Goal: Task Accomplishment & Management: Use online tool/utility

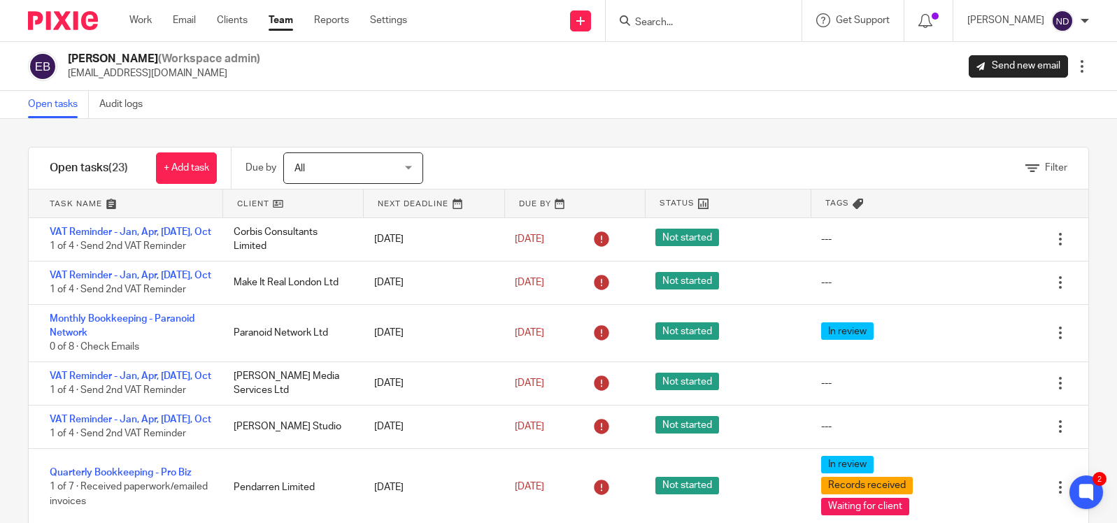
click at [685, 17] on input "Search" at bounding box center [697, 23] width 126 height 13
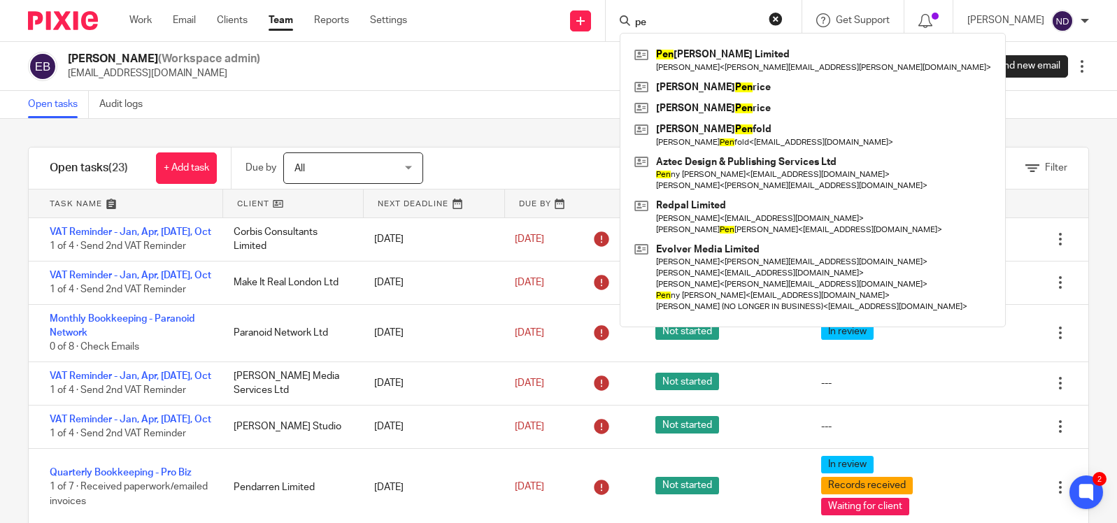
type input "p"
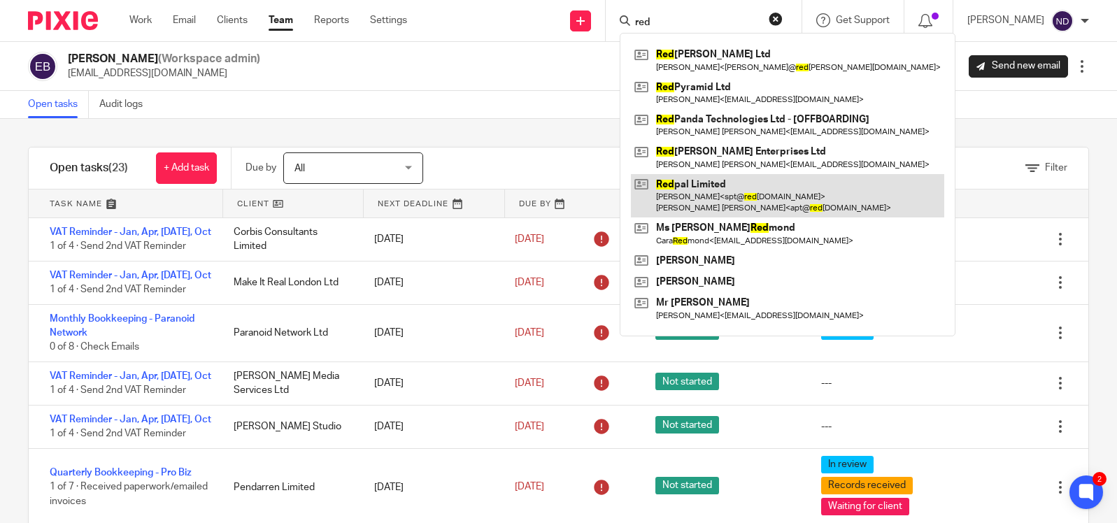
type input "red"
click at [697, 192] on link at bounding box center [787, 195] width 313 height 43
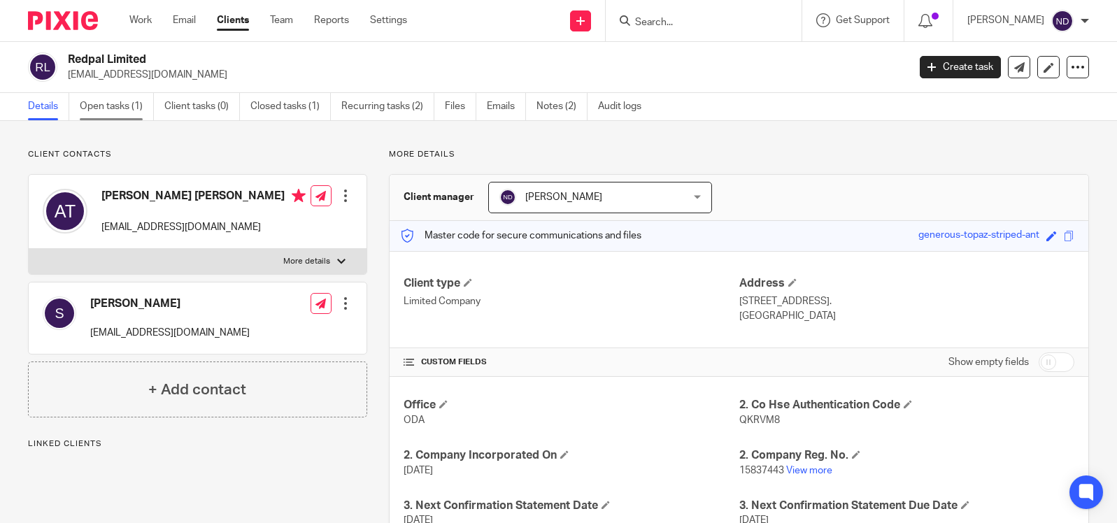
click at [100, 106] on link "Open tasks (1)" at bounding box center [117, 106] width 74 height 27
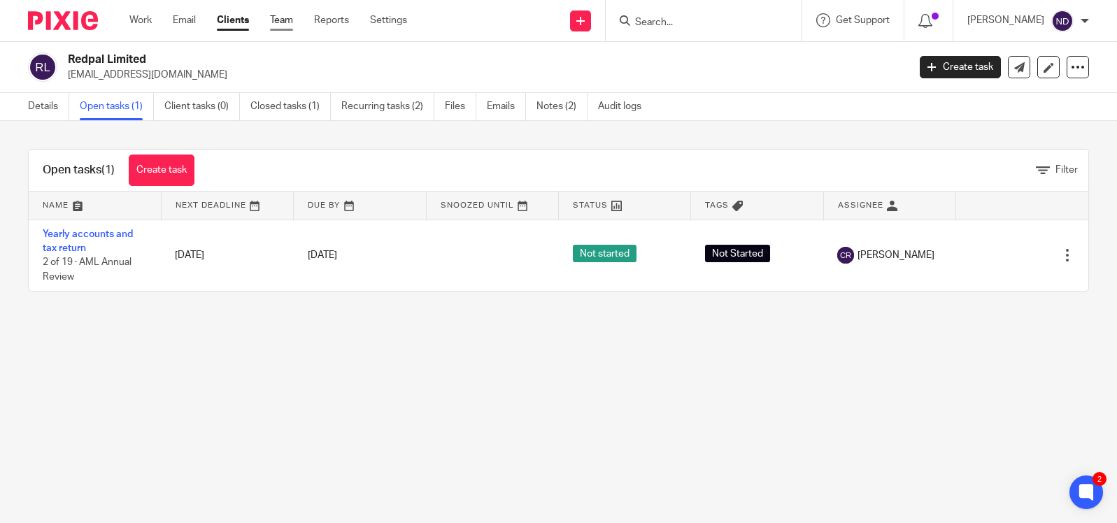
click at [285, 24] on link "Team" at bounding box center [281, 20] width 23 height 14
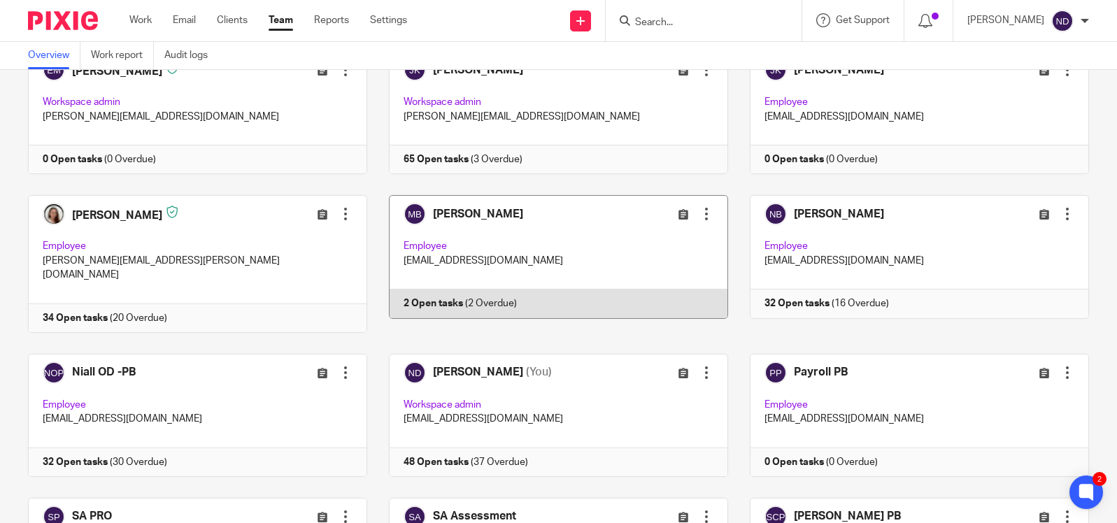
scroll to position [400, 0]
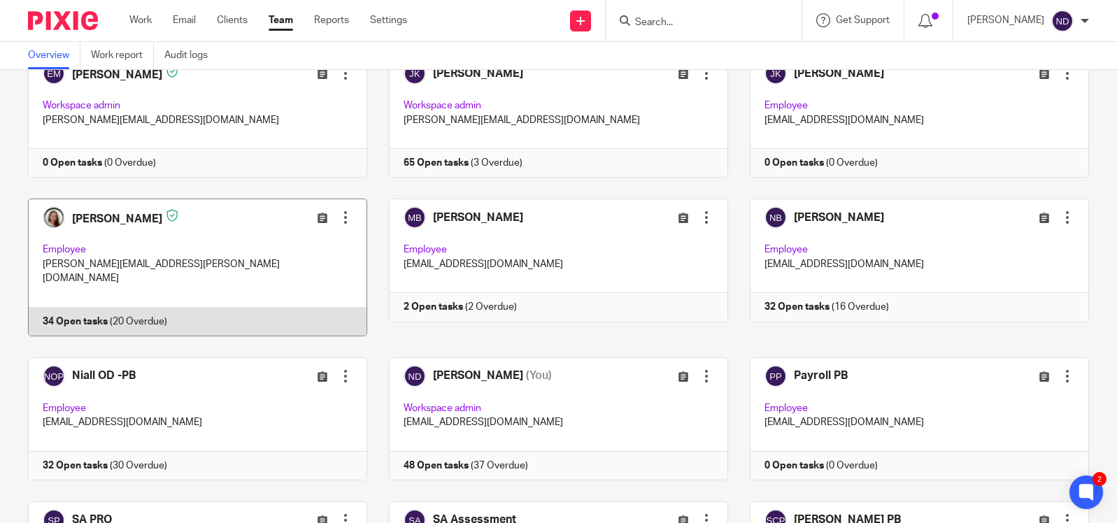
click at [89, 225] on link at bounding box center [186, 267] width 361 height 137
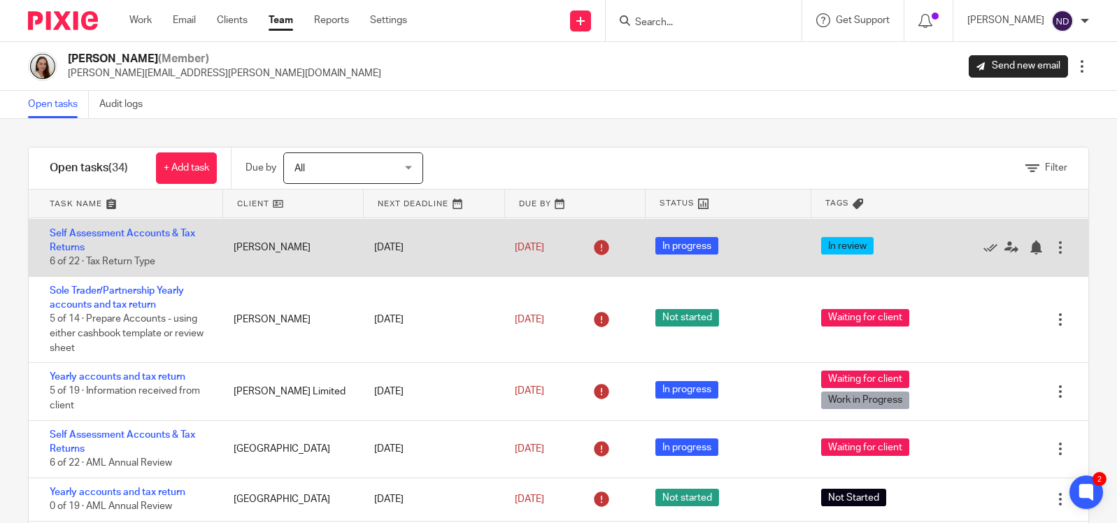
scroll to position [182, 0]
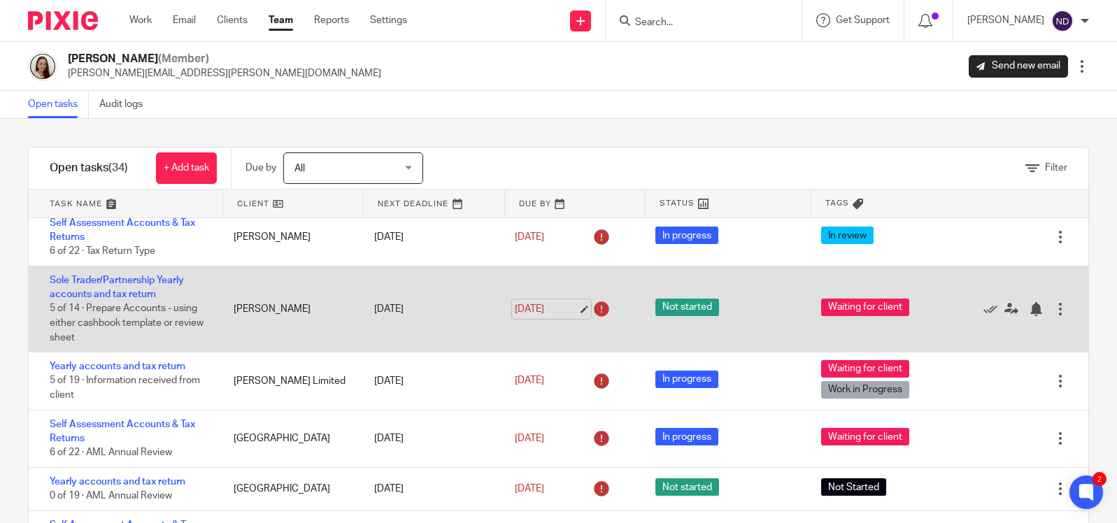
click at [546, 314] on link "20 Aug 2025" at bounding box center [546, 309] width 63 height 15
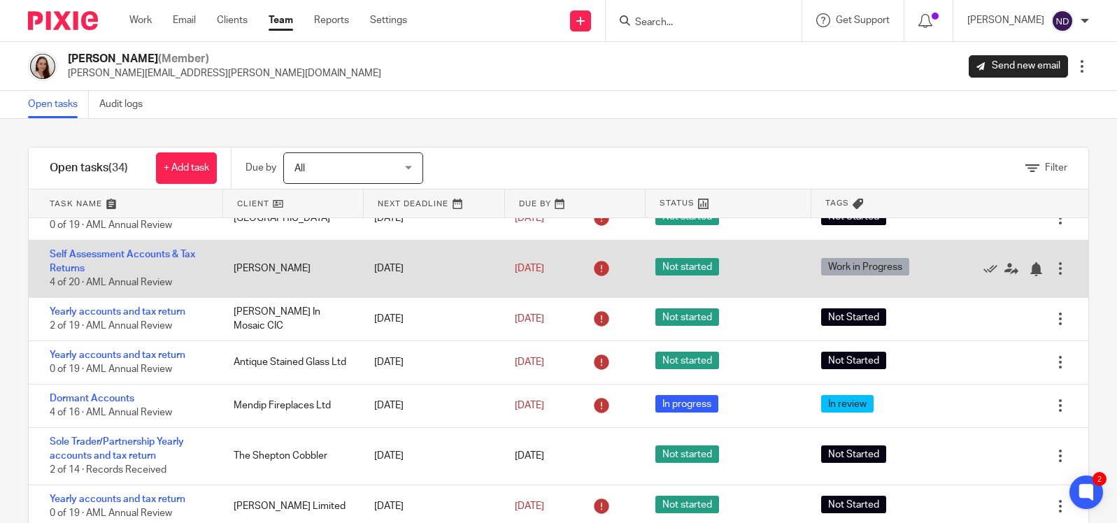
scroll to position [453, 0]
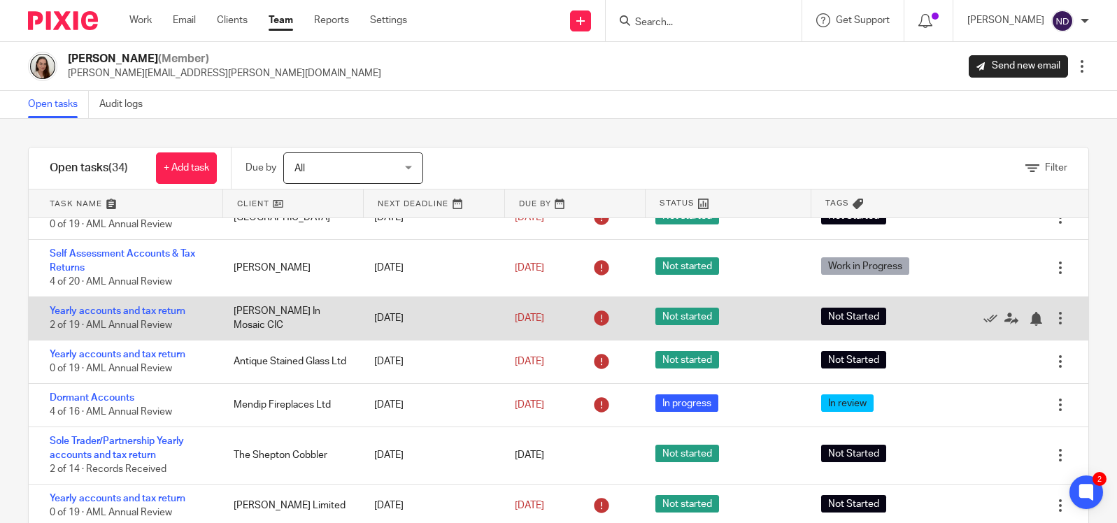
click at [602, 329] on icon at bounding box center [601, 318] width 22 height 22
click at [563, 326] on link "25 Aug 2025" at bounding box center [546, 318] width 63 height 15
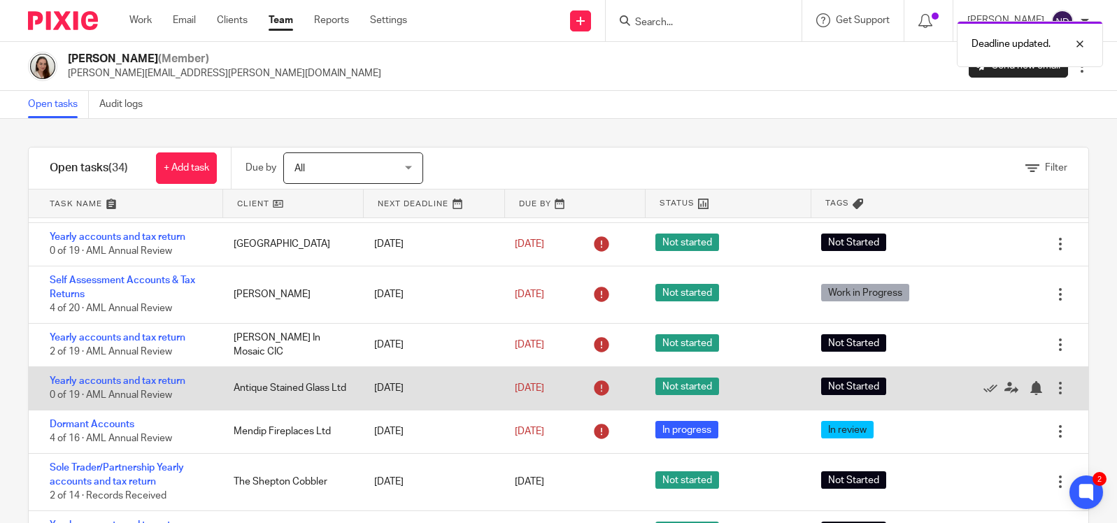
scroll to position [431, 0]
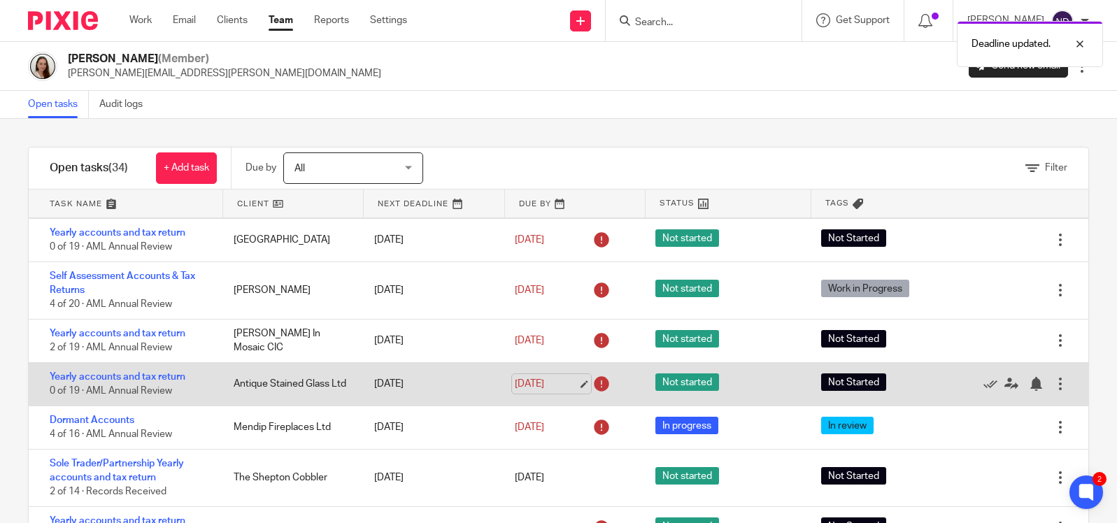
click at [541, 392] on link "25 Aug 2025" at bounding box center [546, 384] width 63 height 15
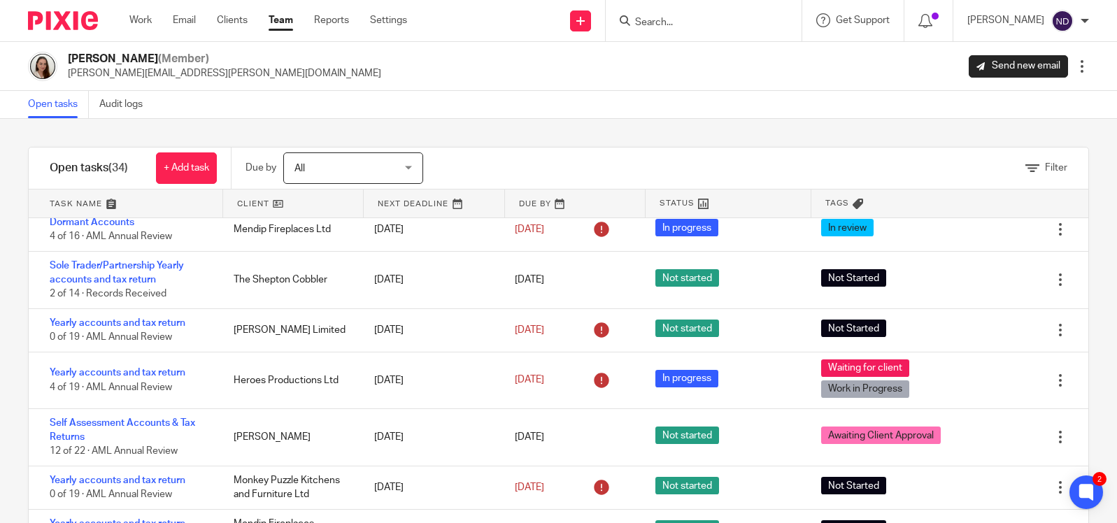
scroll to position [632, 0]
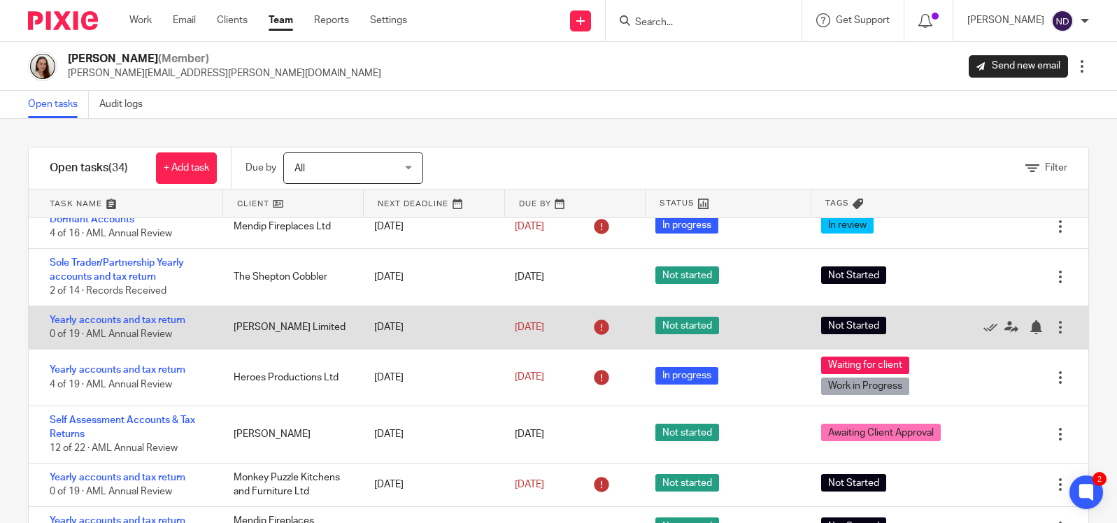
click at [603, 339] on icon at bounding box center [601, 327] width 22 height 22
click at [562, 335] on link "[DATE]" at bounding box center [546, 327] width 63 height 15
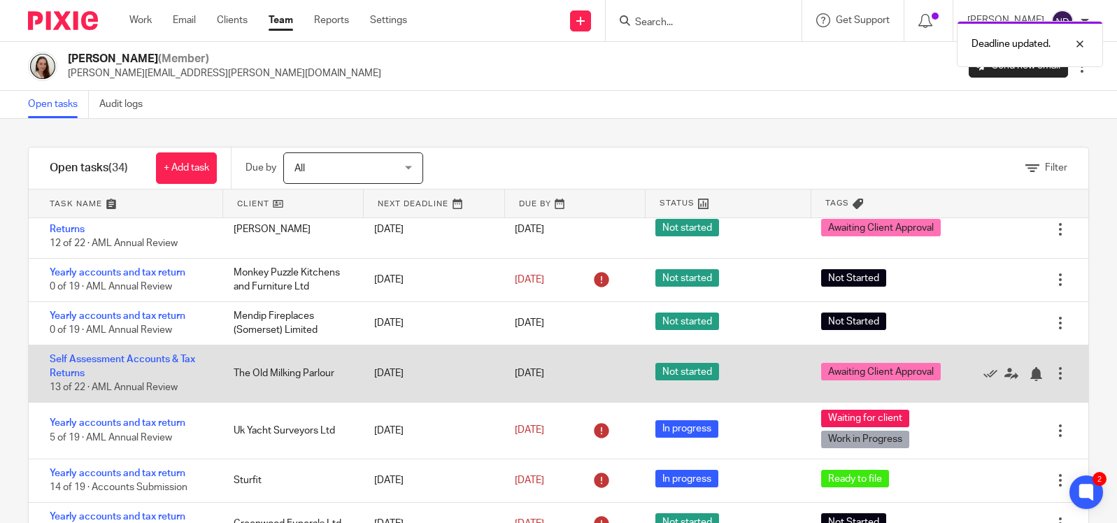
scroll to position [839, 0]
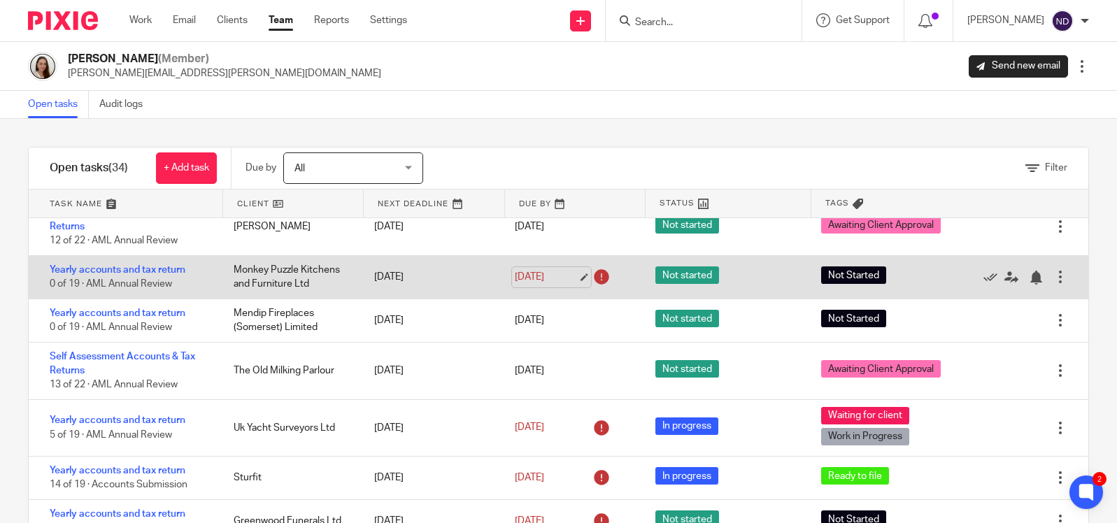
click at [571, 285] on link "[DATE]" at bounding box center [546, 277] width 63 height 15
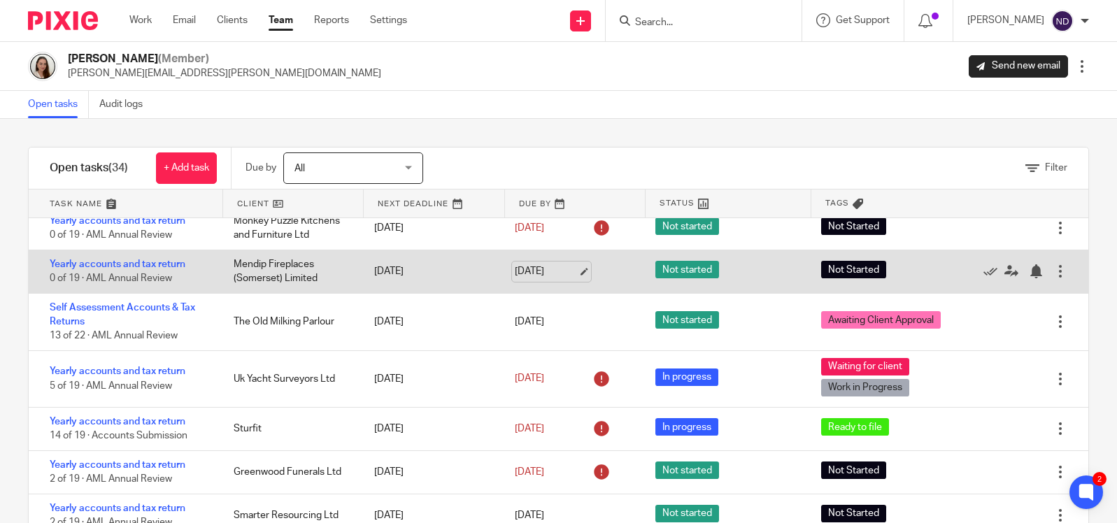
scroll to position [890, 0]
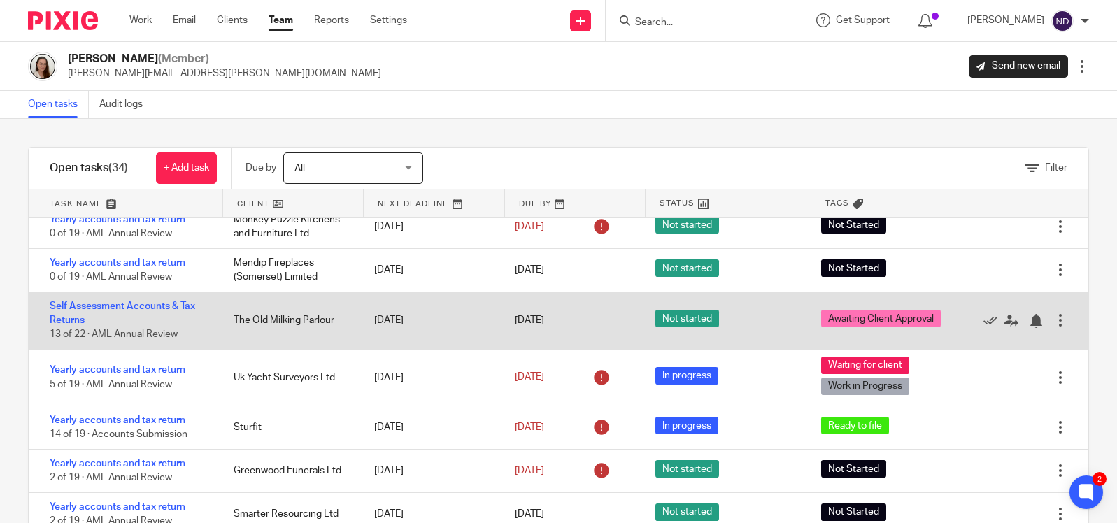
click at [66, 323] on link "Self Assessment Accounts & Tax Returns" at bounding box center [122, 313] width 145 height 24
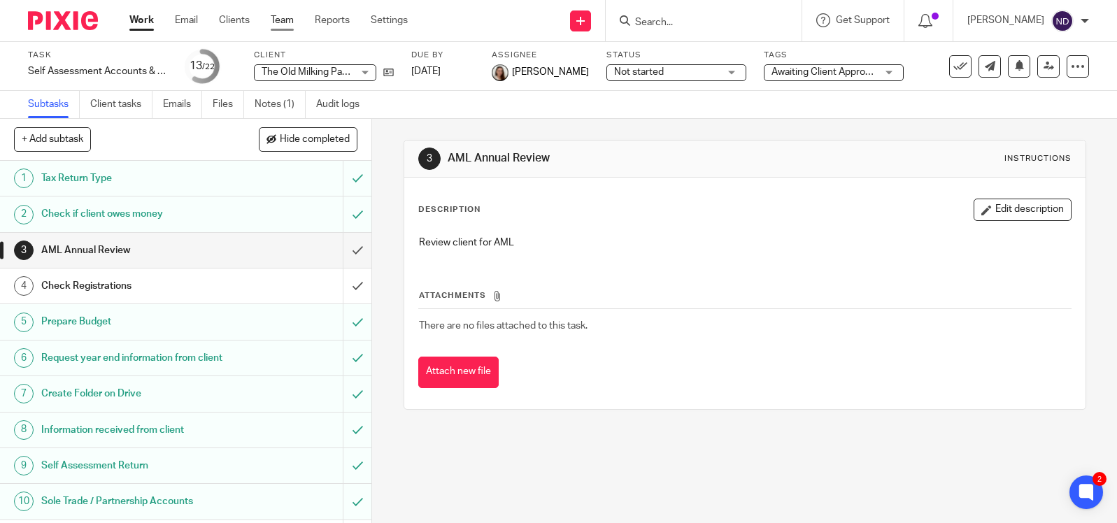
click at [276, 20] on link "Team" at bounding box center [282, 20] width 23 height 14
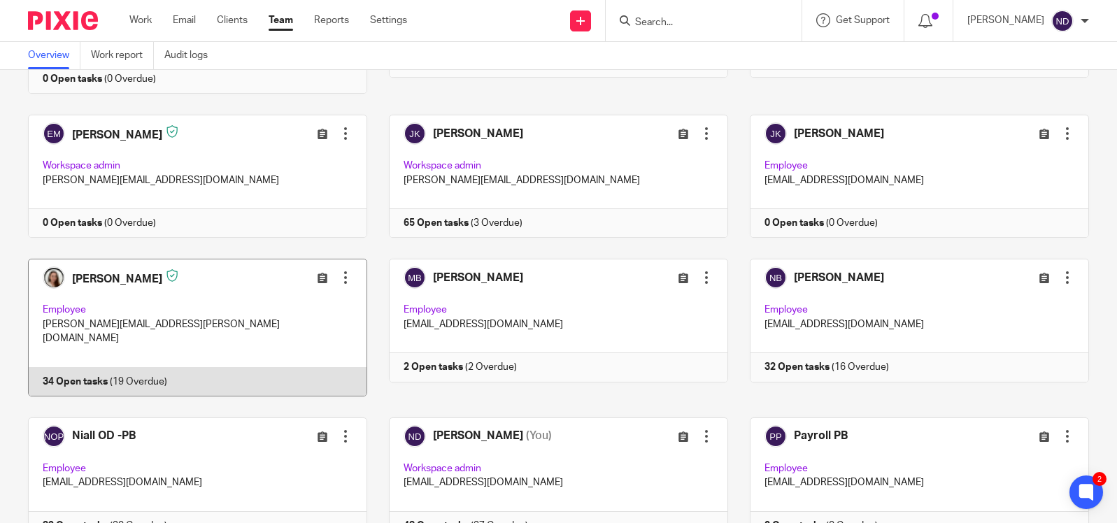
scroll to position [345, 0]
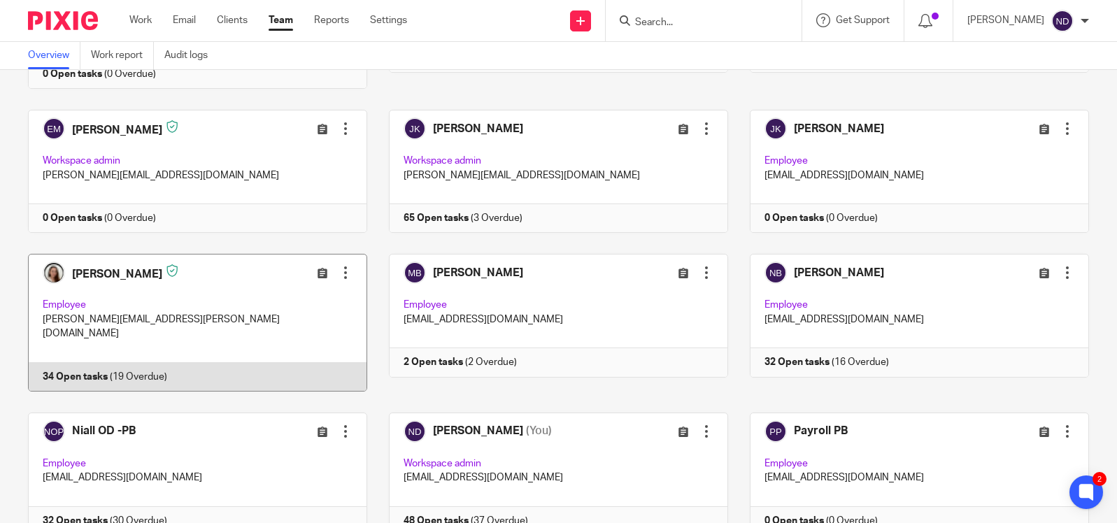
click at [101, 266] on link at bounding box center [186, 322] width 361 height 137
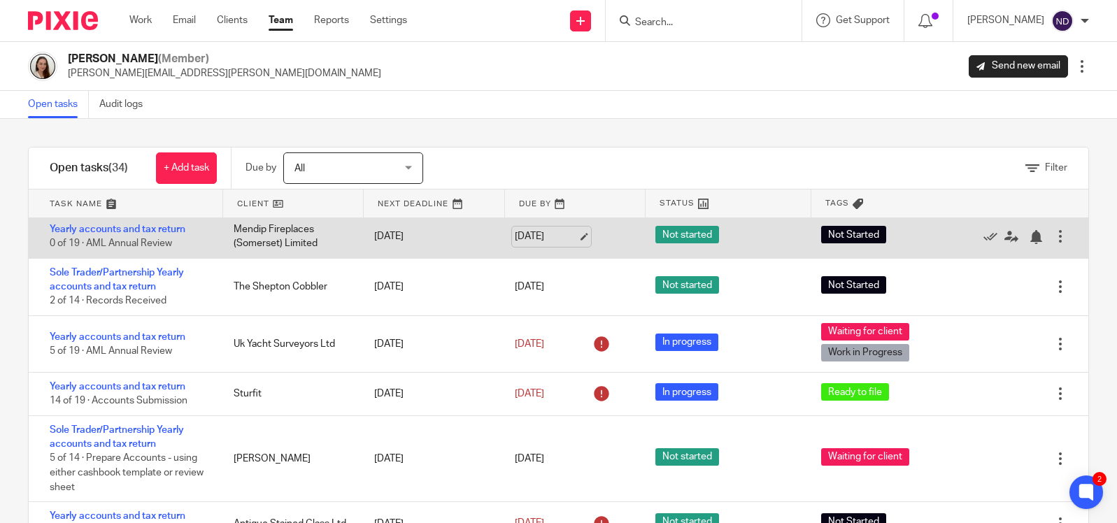
scroll to position [665, 0]
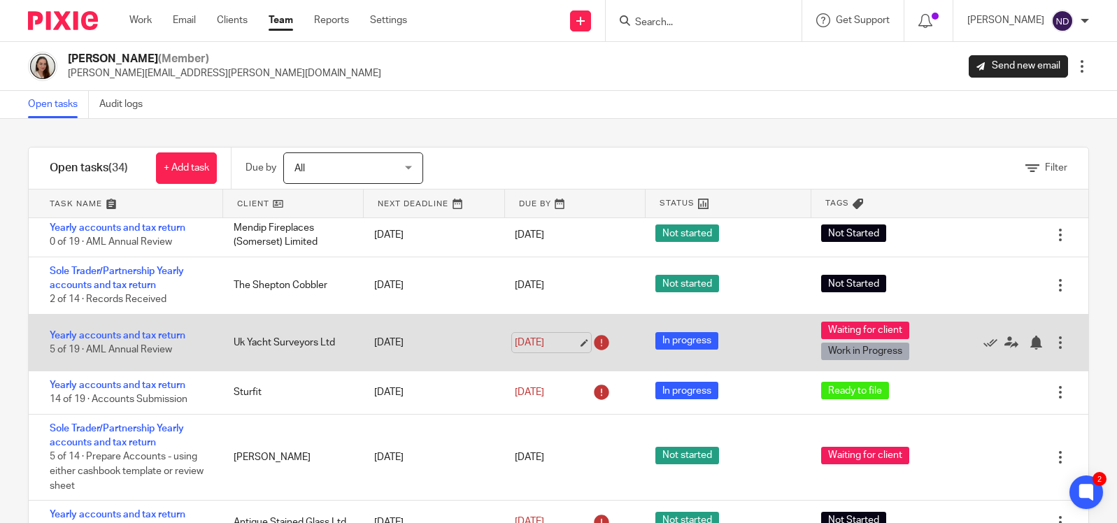
click at [550, 350] on link "1 Sep 2025" at bounding box center [546, 343] width 63 height 15
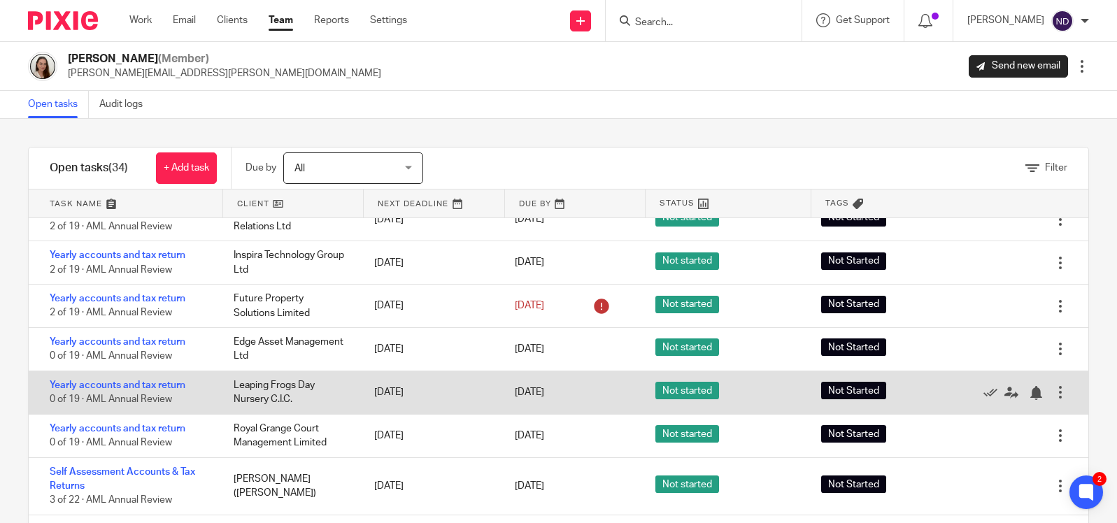
scroll to position [1395, 0]
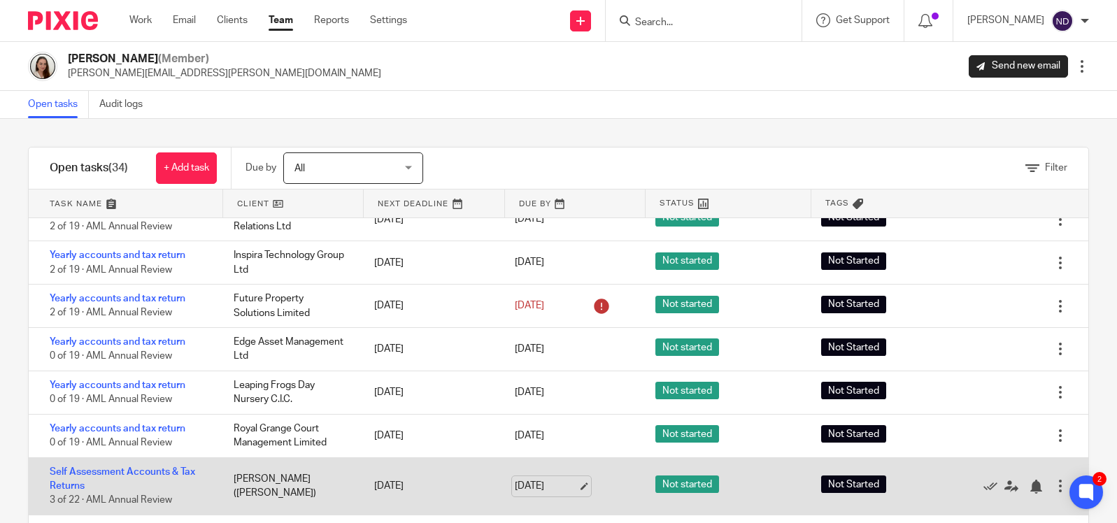
click at [535, 487] on link "12 Apr 2026" at bounding box center [546, 486] width 63 height 15
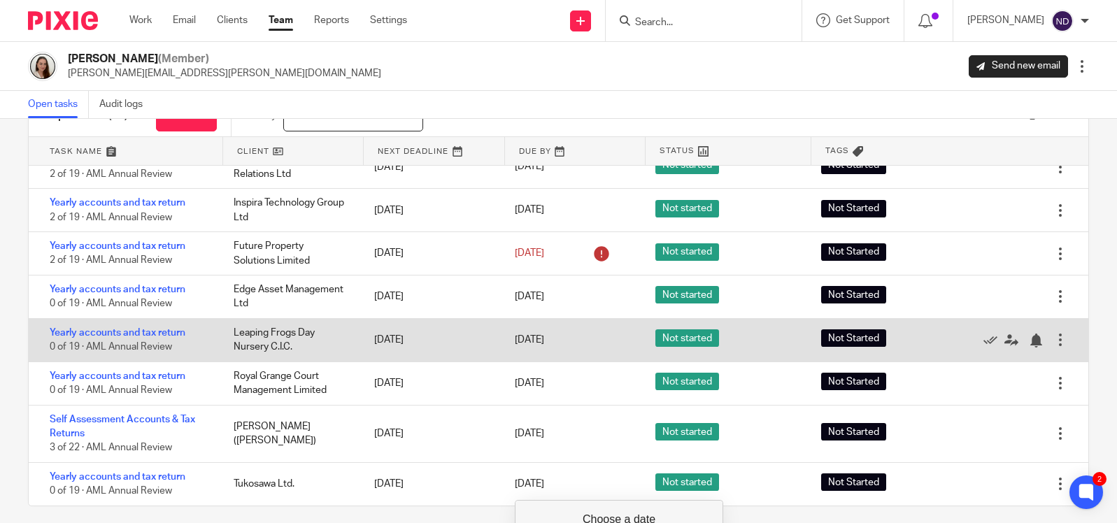
scroll to position [64, 0]
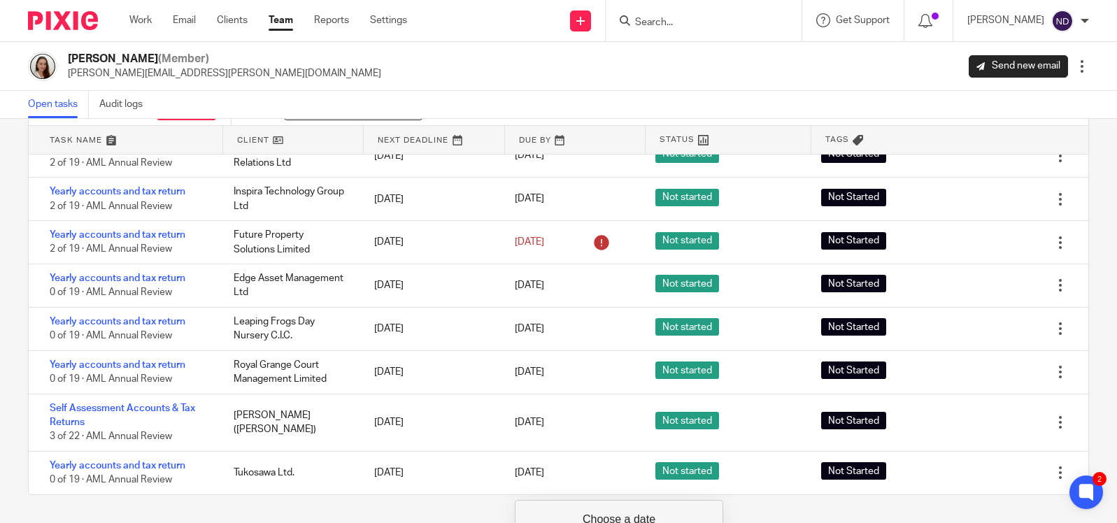
click at [513, 53] on div "Lory Baker (Member) lory.baker@probusinessuk.com Send new email Edit user Trans…" at bounding box center [558, 66] width 1061 height 29
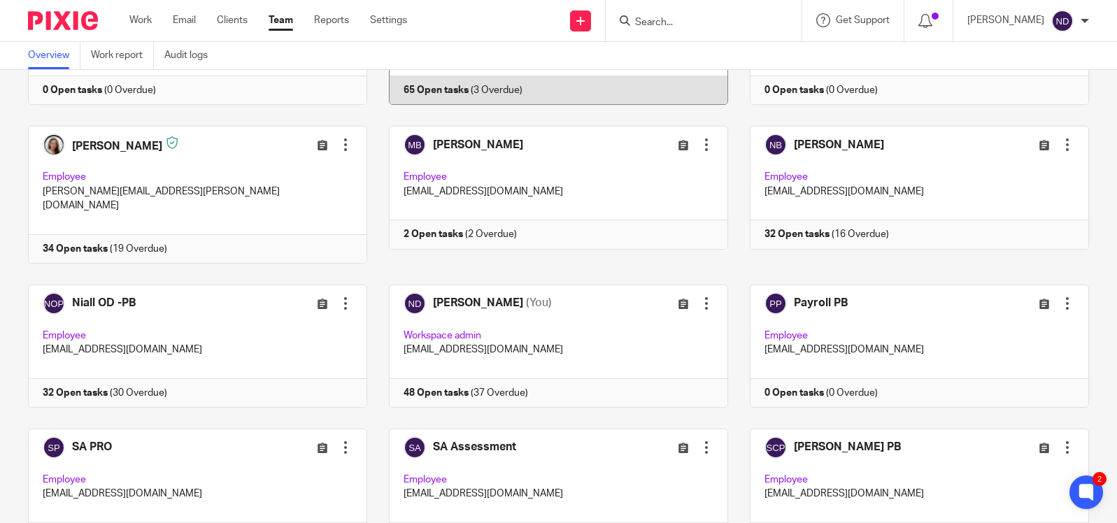
scroll to position [482, 0]
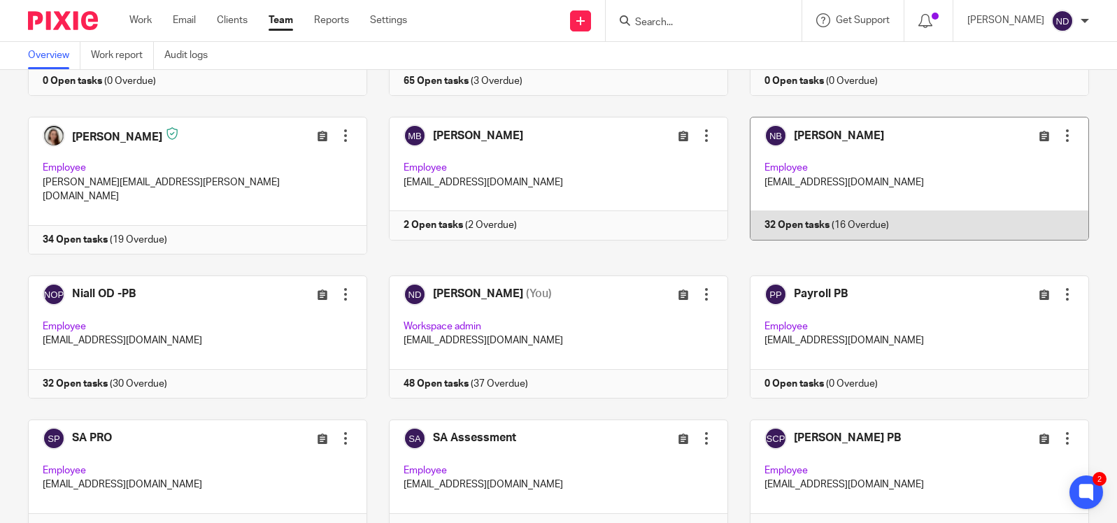
click at [799, 169] on link at bounding box center [908, 185] width 361 height 137
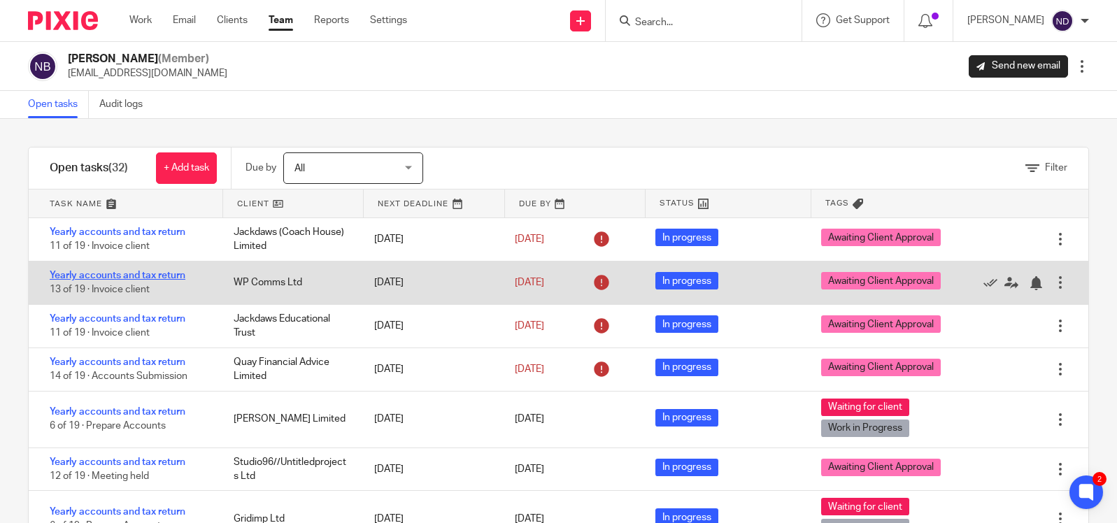
click at [95, 276] on link "Yearly accounts and tax return" at bounding box center [118, 276] width 136 height 10
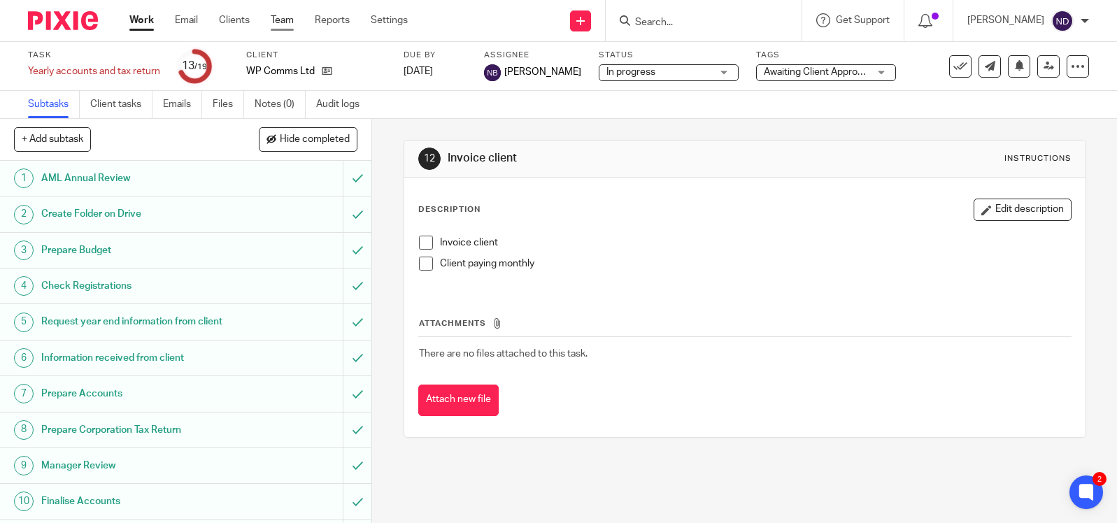
click at [280, 22] on link "Team" at bounding box center [282, 20] width 23 height 14
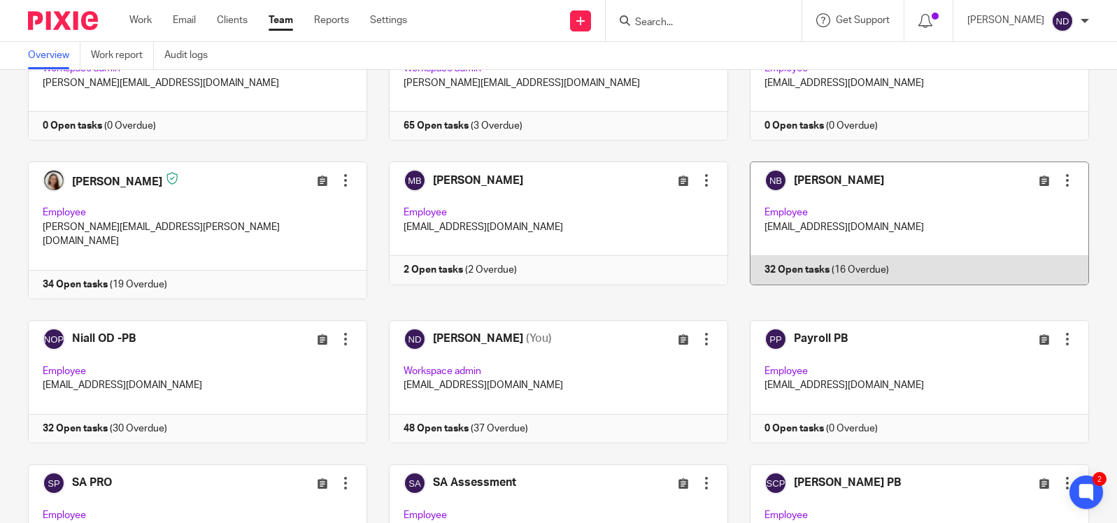
scroll to position [423, 0]
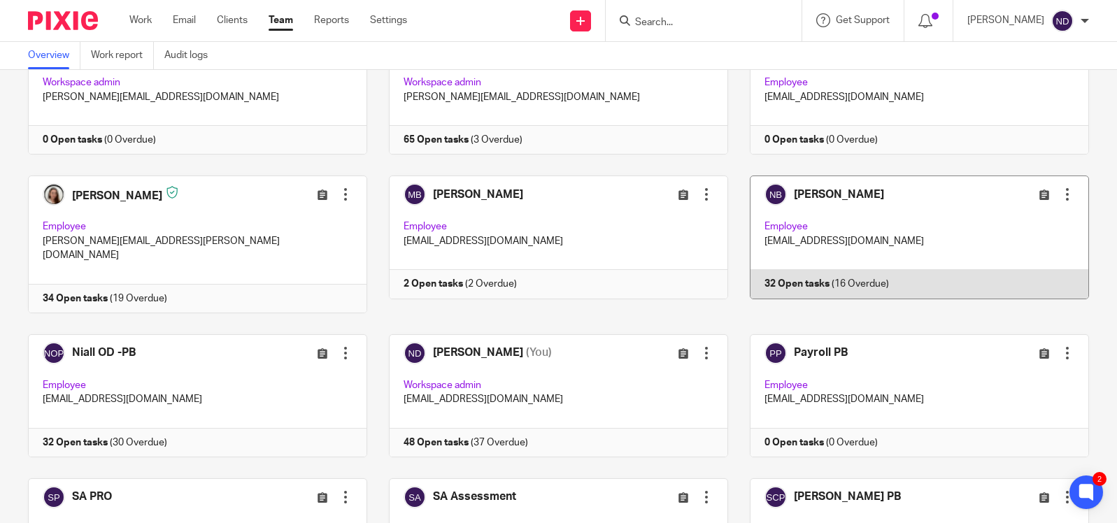
click at [834, 201] on link at bounding box center [908, 244] width 361 height 137
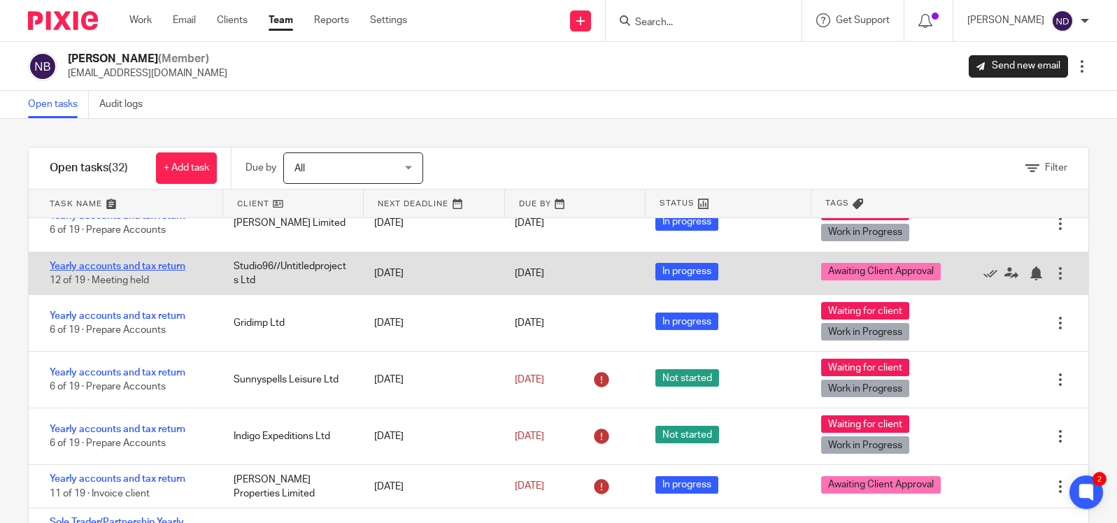
scroll to position [197, 0]
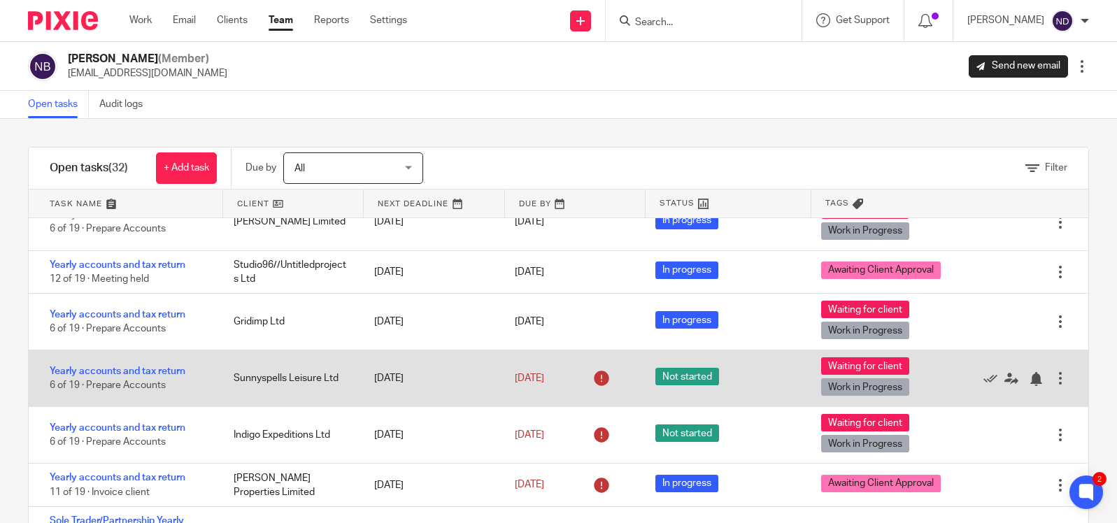
click at [600, 384] on icon at bounding box center [601, 378] width 22 height 22
click at [558, 386] on link "[DATE]" at bounding box center [546, 378] width 63 height 15
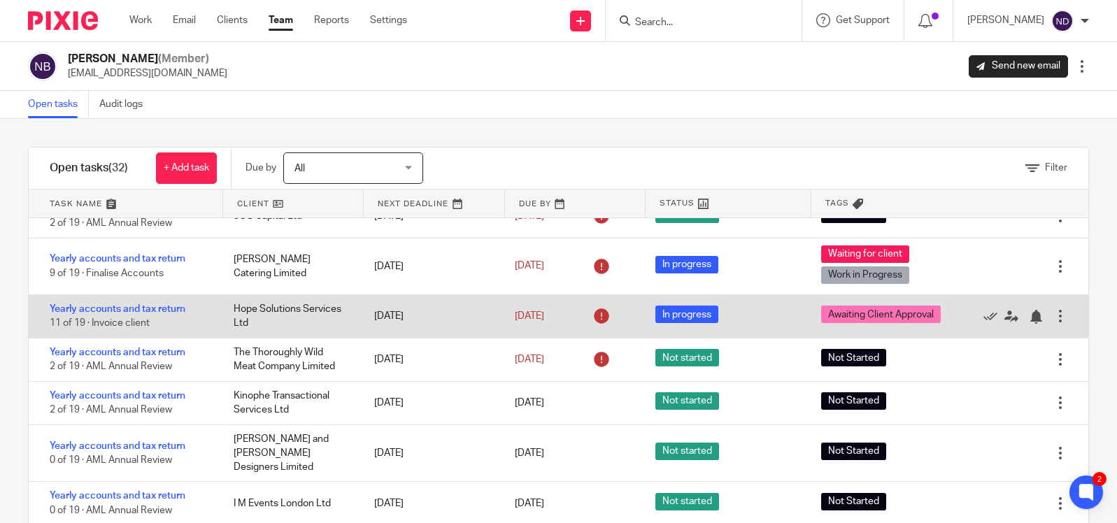
scroll to position [1098, 0]
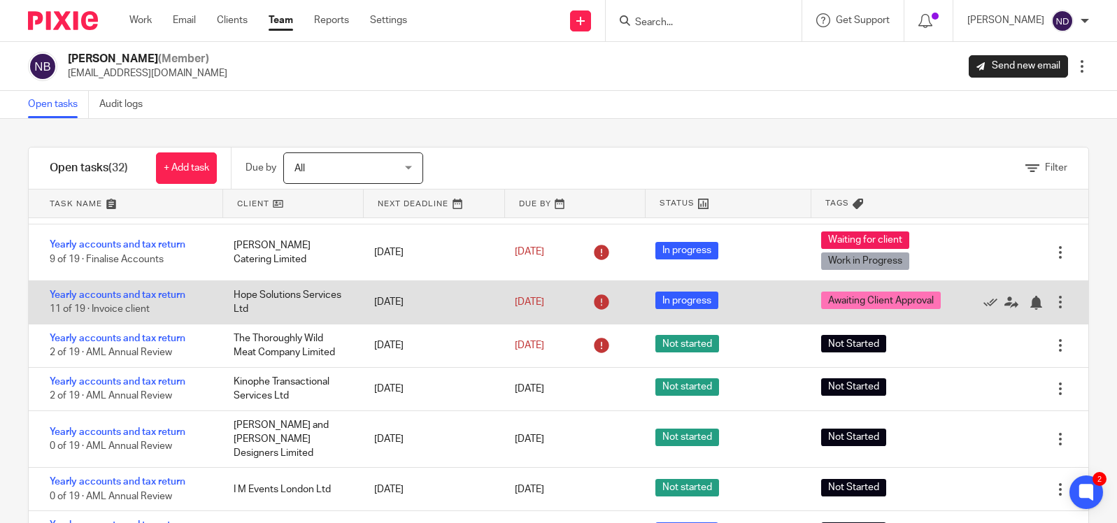
click at [599, 313] on icon at bounding box center [601, 302] width 22 height 22
drag, startPoint x: 599, startPoint y: 321, endPoint x: 590, endPoint y: 318, distance: 9.7
click at [599, 313] on icon at bounding box center [601, 302] width 22 height 22
click at [555, 310] on link "23 Oct 2025" at bounding box center [546, 302] width 63 height 15
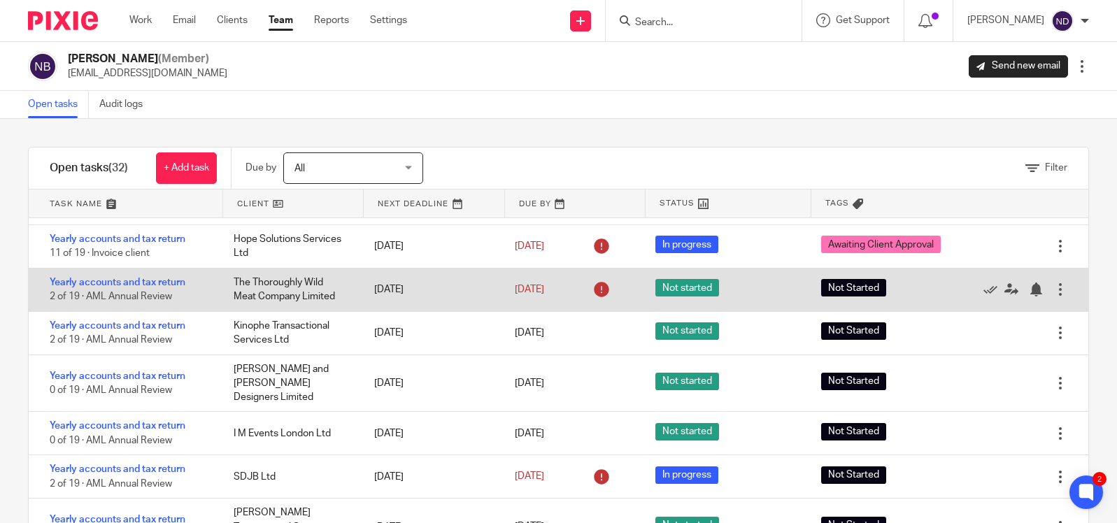
scroll to position [1139, 0]
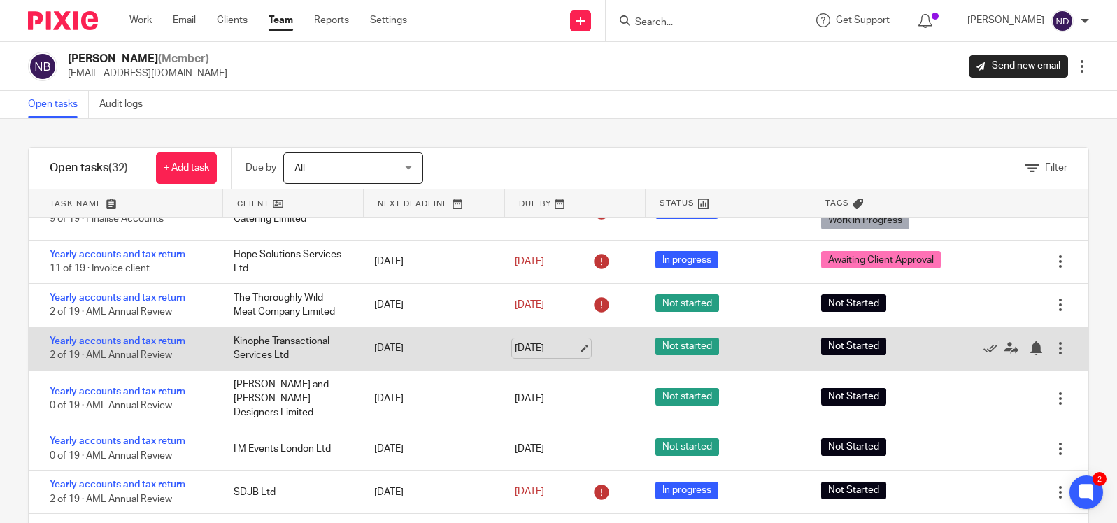
click at [549, 356] on link "31 Oct 2025" at bounding box center [546, 348] width 63 height 15
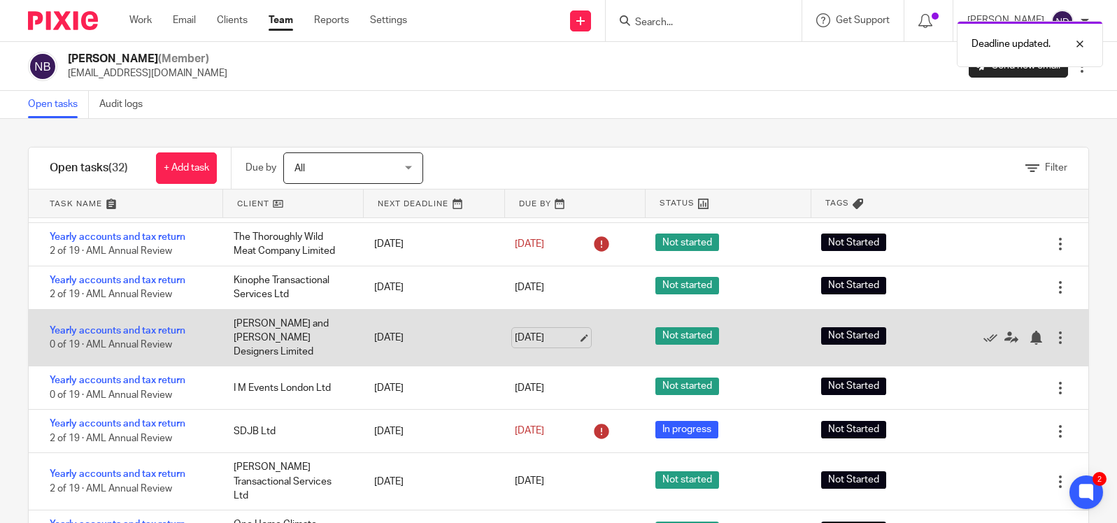
scroll to position [1258, 0]
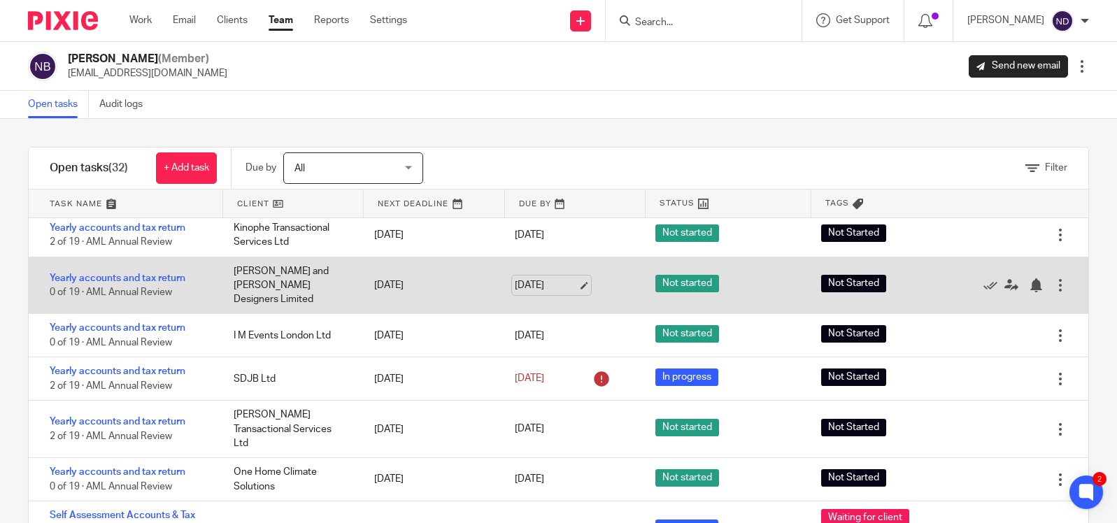
click at [536, 290] on link "23 Dec 2025" at bounding box center [546, 285] width 63 height 15
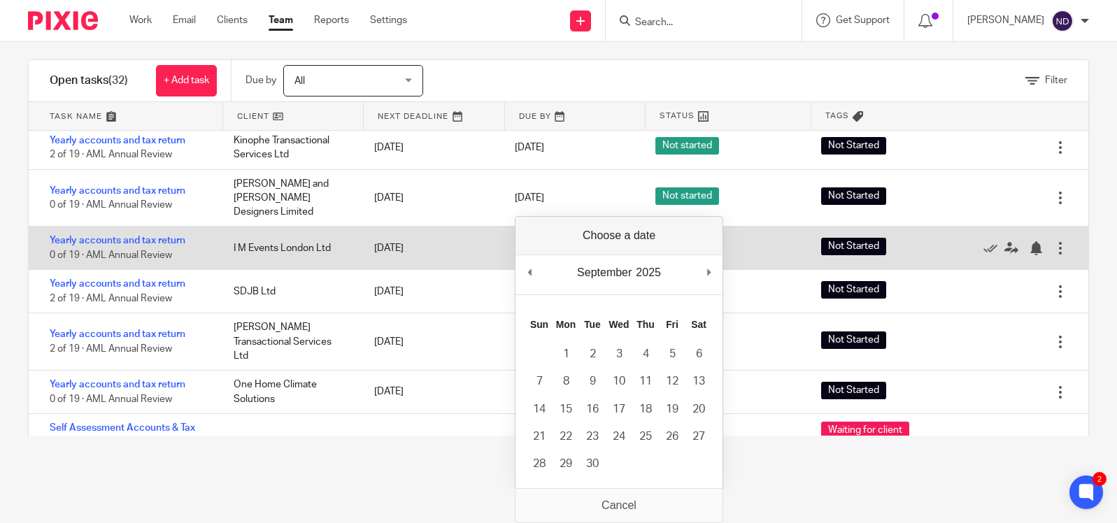
scroll to position [0, 0]
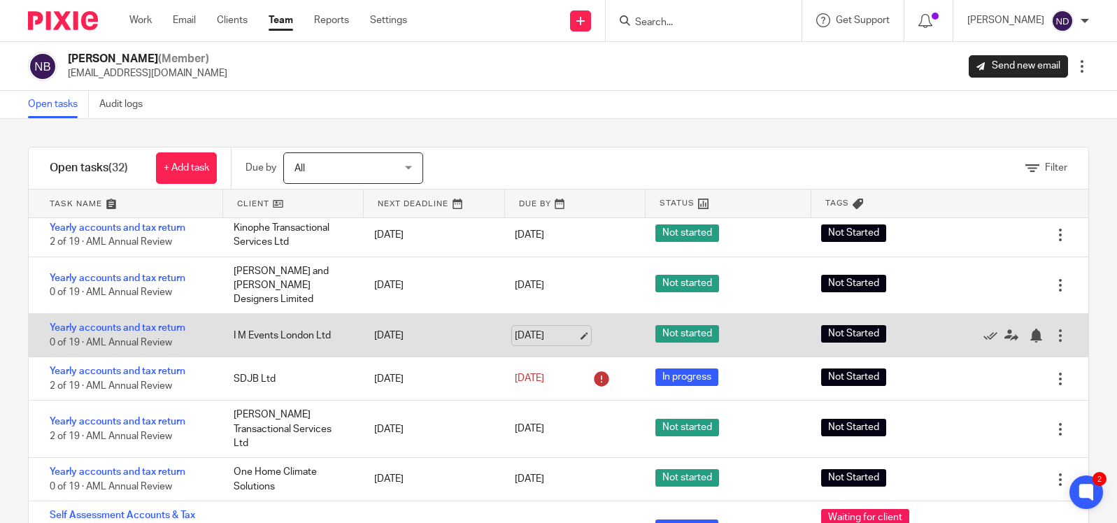
click at [526, 335] on link "23 Dec 2025" at bounding box center [546, 336] width 63 height 15
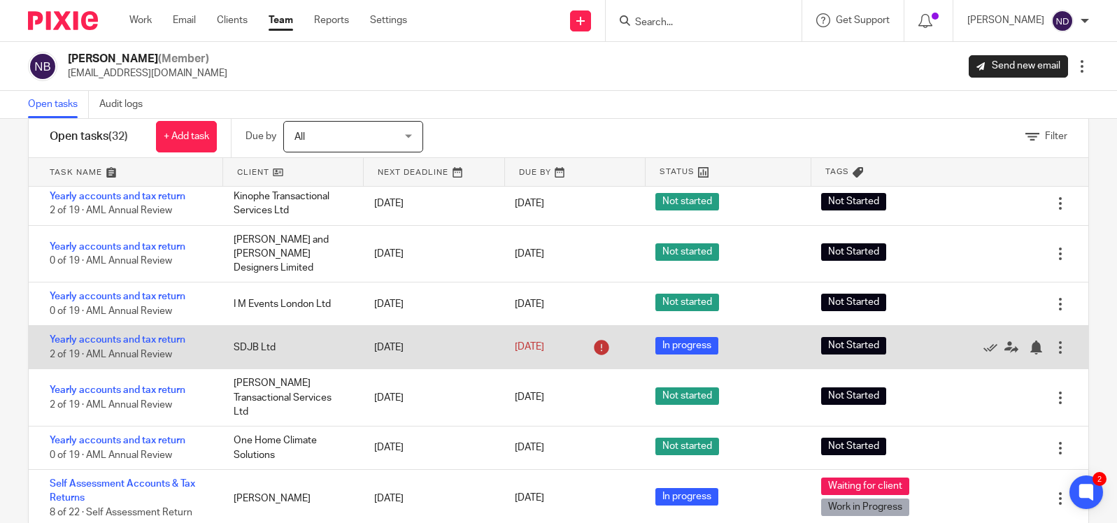
scroll to position [64, 0]
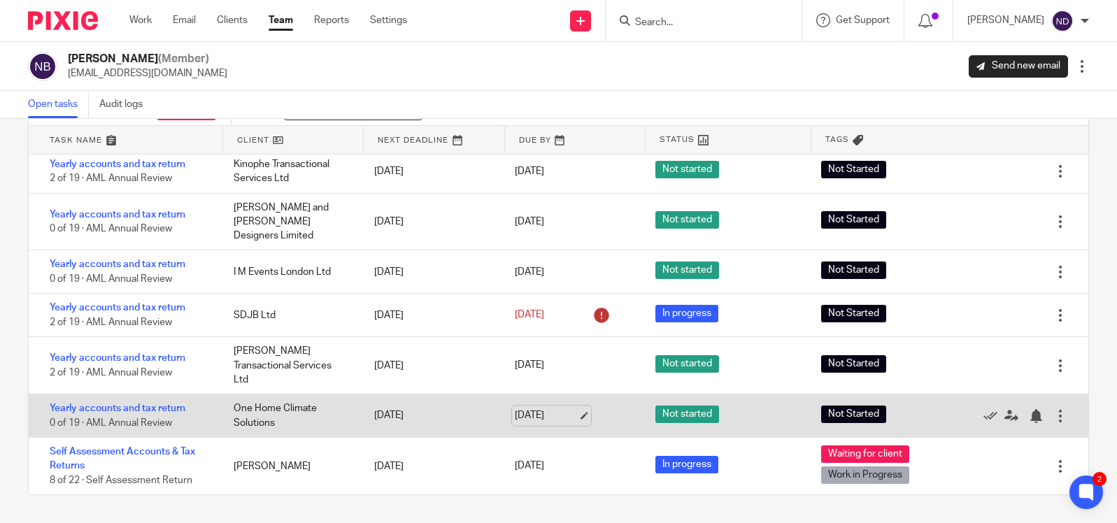
click at [533, 416] on link "23 Apr 2026" at bounding box center [546, 415] width 63 height 15
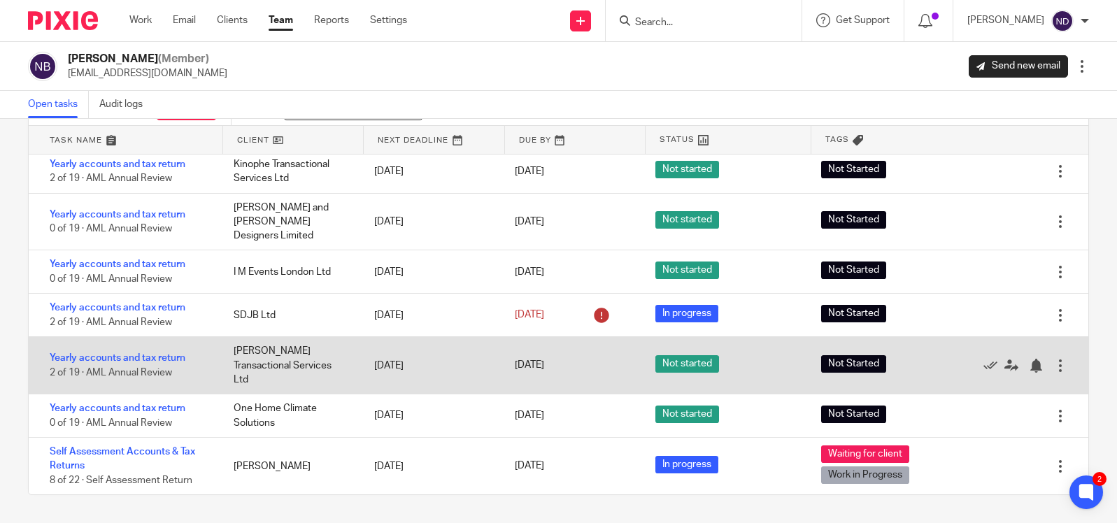
scroll to position [0, 0]
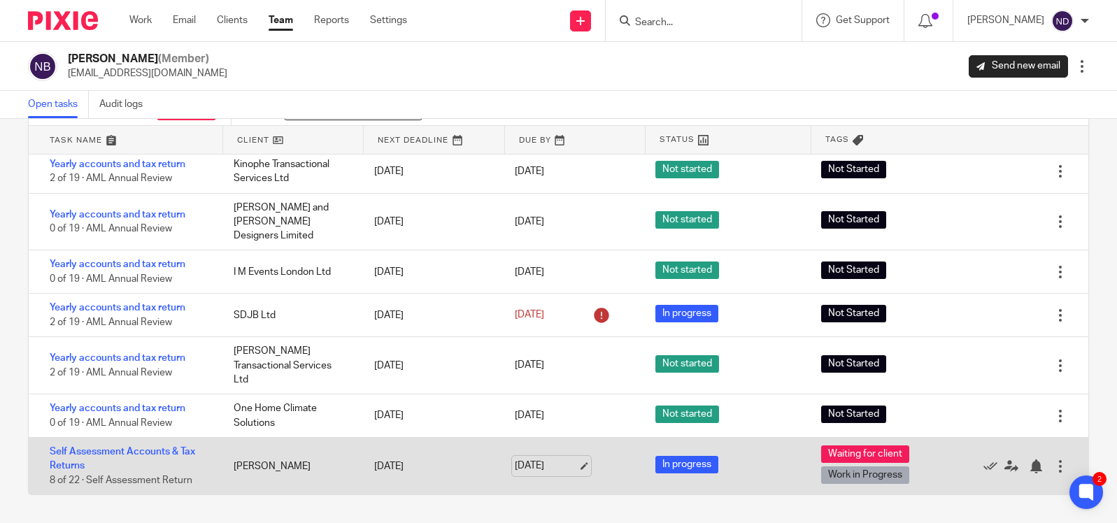
click at [537, 463] on link "15 Jun 2026" at bounding box center [546, 466] width 63 height 15
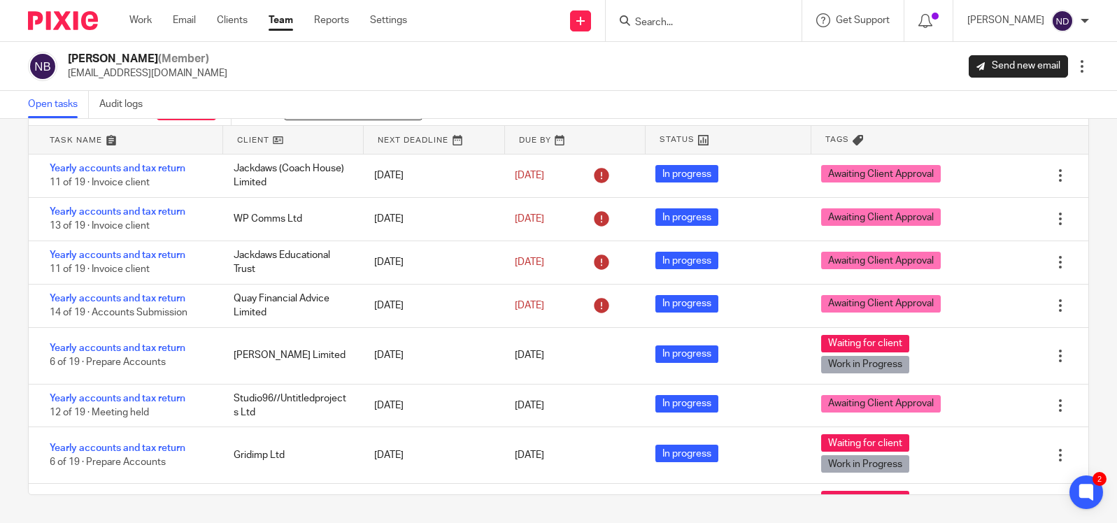
click at [683, 24] on input "Search" at bounding box center [697, 23] width 126 height 13
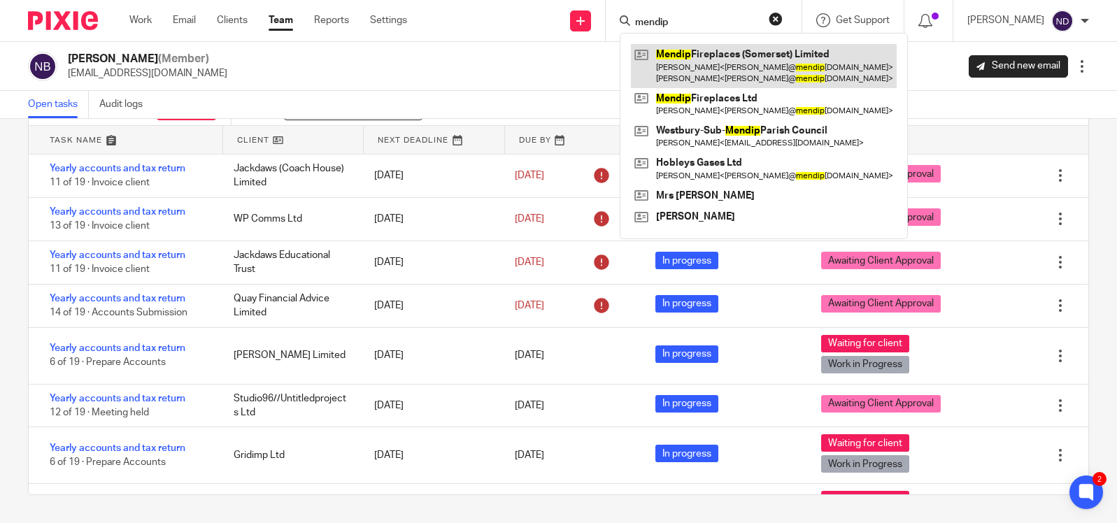
type input "mendip"
click at [734, 68] on link at bounding box center [764, 65] width 266 height 43
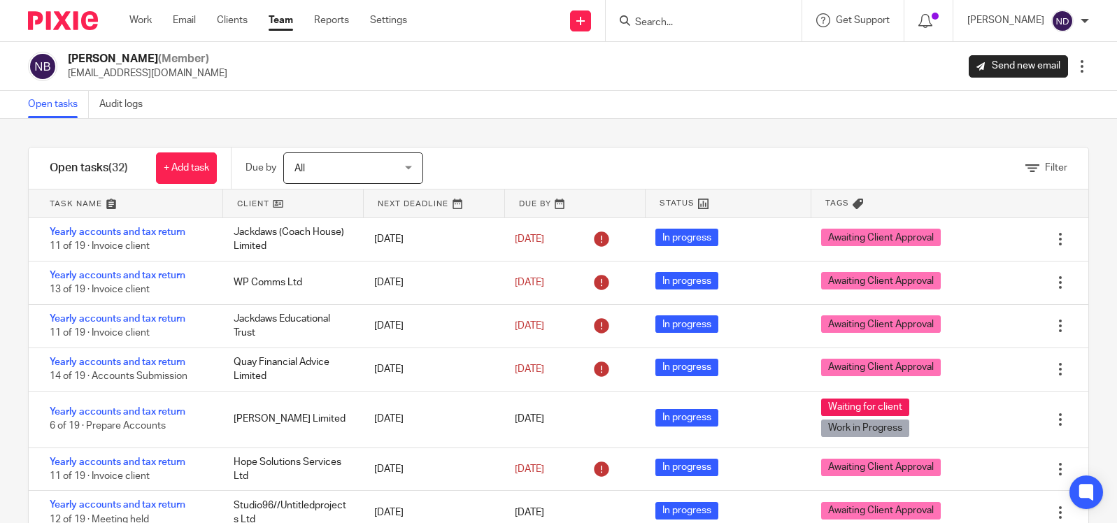
click at [668, 24] on input "Search" at bounding box center [697, 23] width 126 height 13
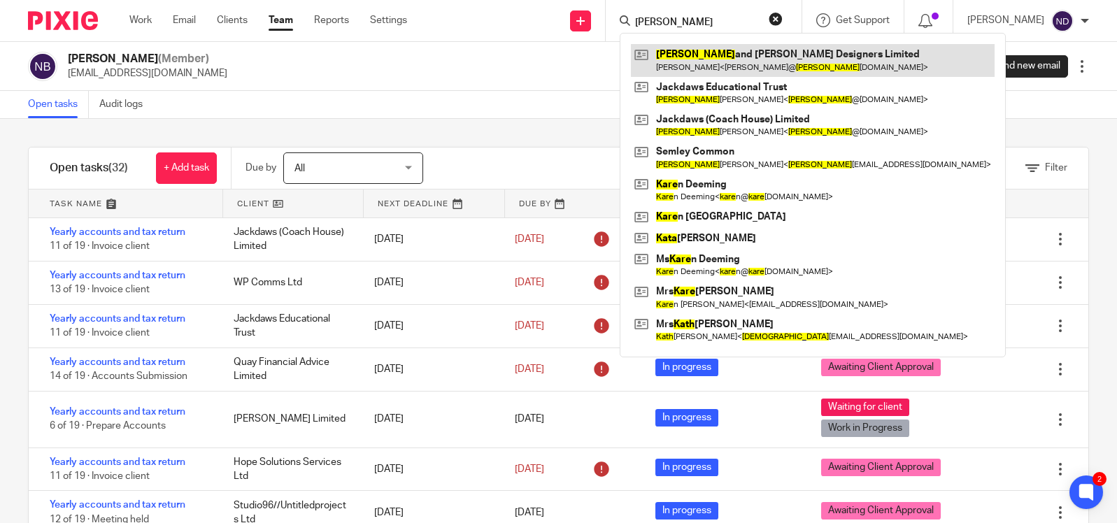
type input "[PERSON_NAME]"
click at [710, 55] on link at bounding box center [813, 60] width 364 height 32
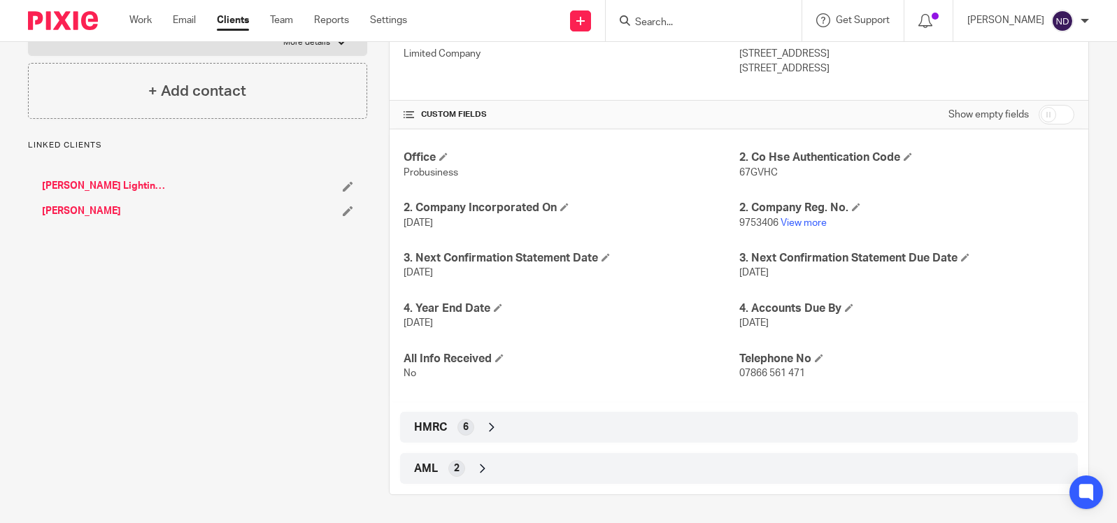
click at [490, 427] on icon at bounding box center [492, 427] width 14 height 14
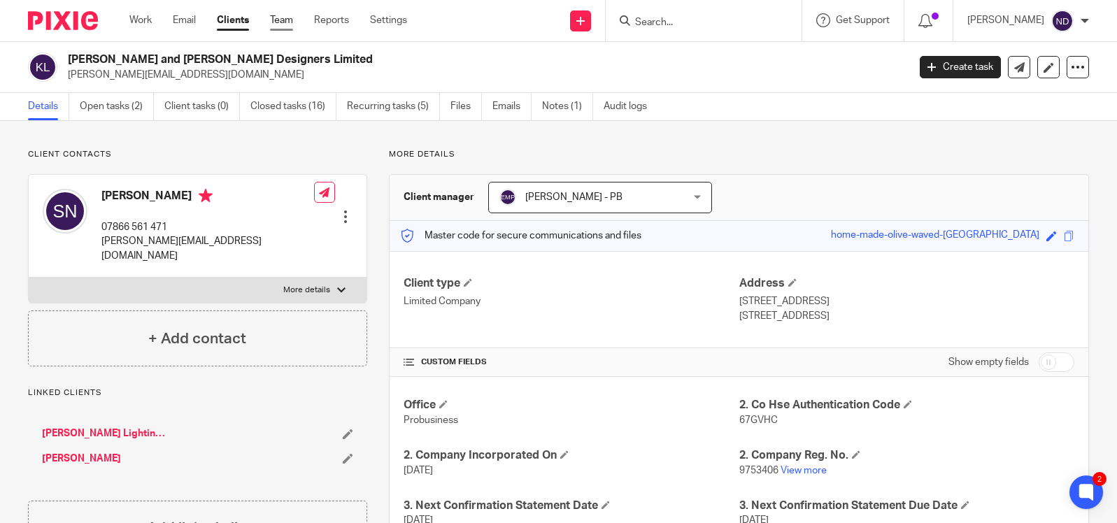
click at [283, 21] on link "Team" at bounding box center [281, 20] width 23 height 14
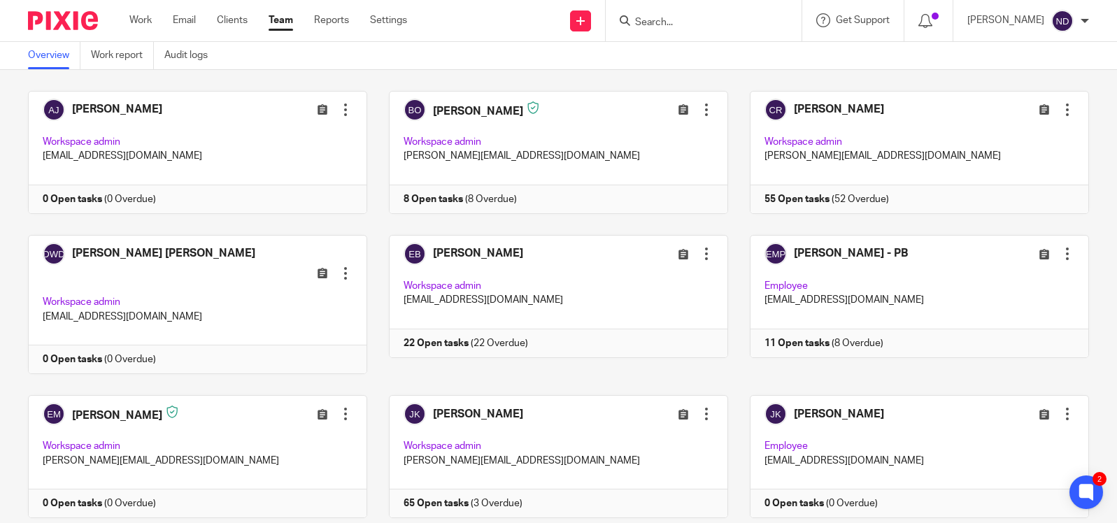
scroll to position [55, 0]
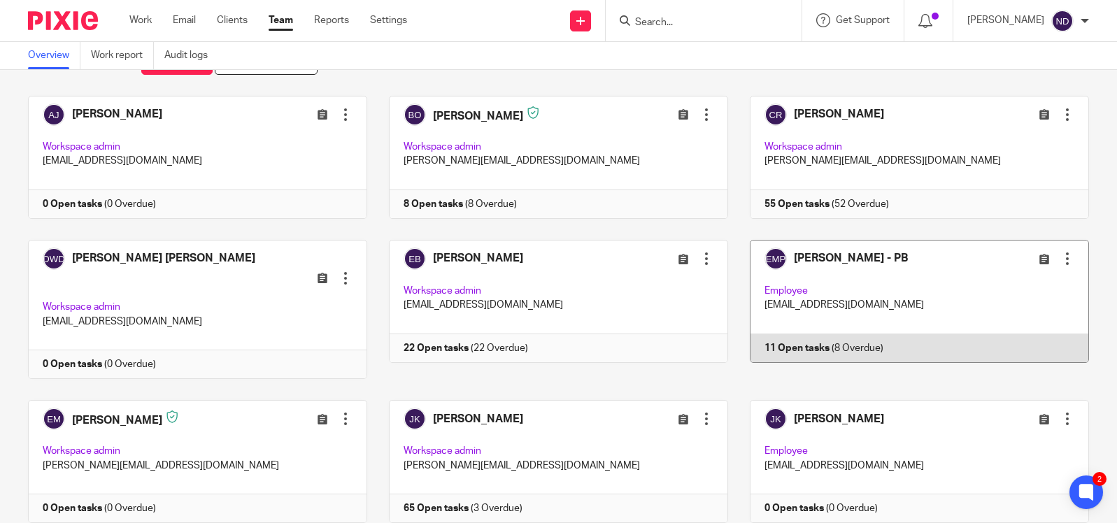
click at [798, 272] on link at bounding box center [908, 310] width 361 height 140
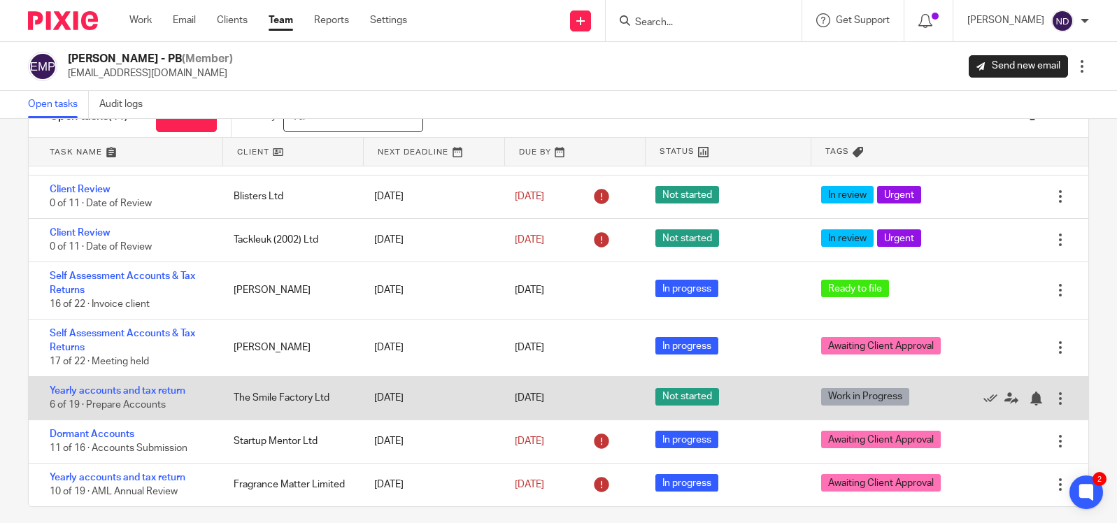
scroll to position [64, 0]
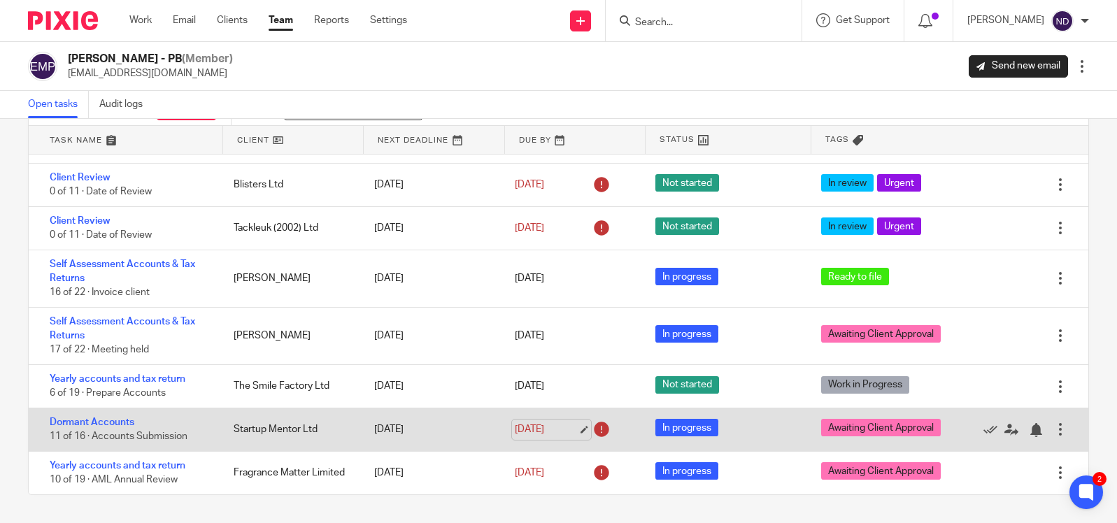
click at [545, 426] on link "[DATE]" at bounding box center [546, 429] width 63 height 15
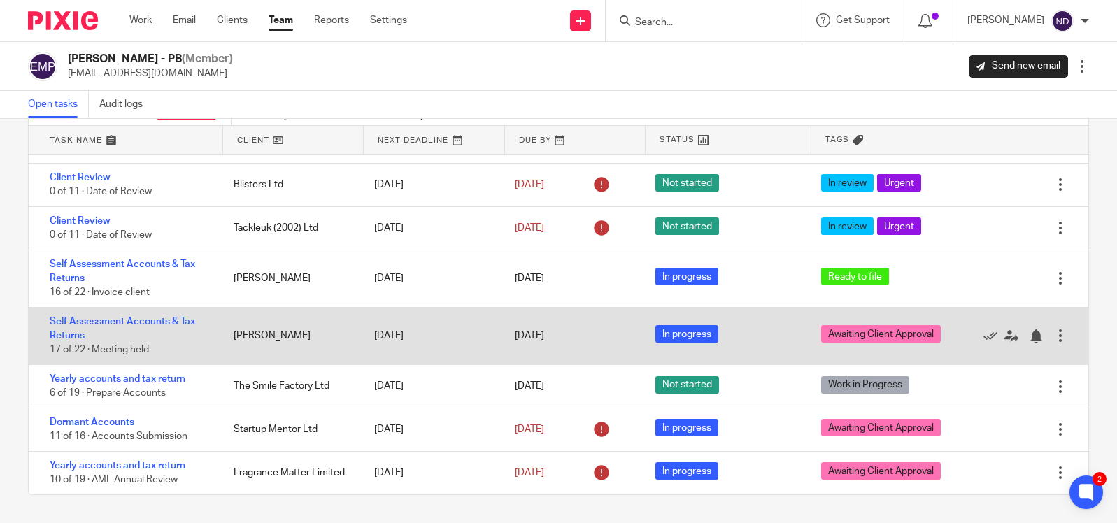
scroll to position [0, 0]
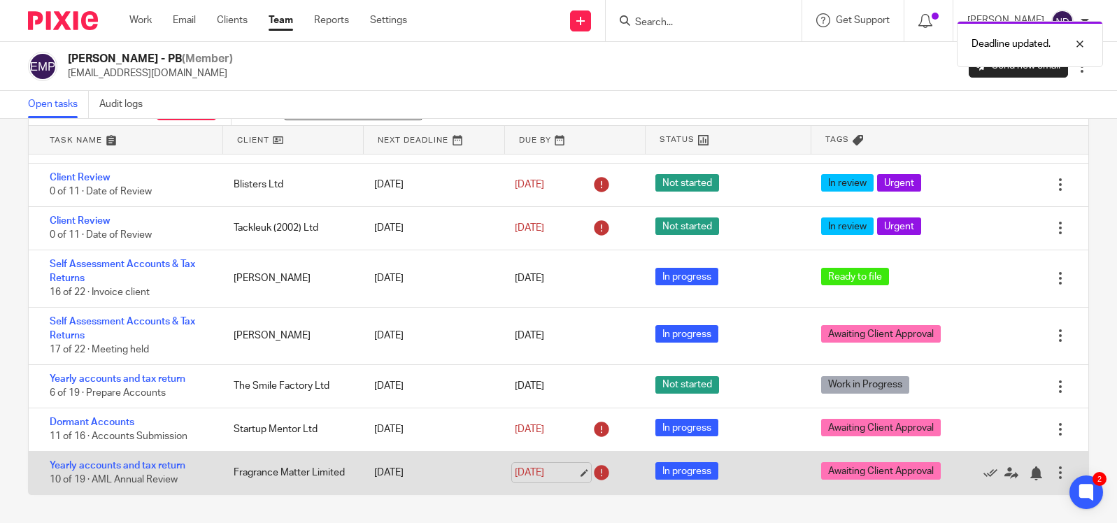
click at [536, 471] on link "23 Dec 2025" at bounding box center [546, 473] width 63 height 15
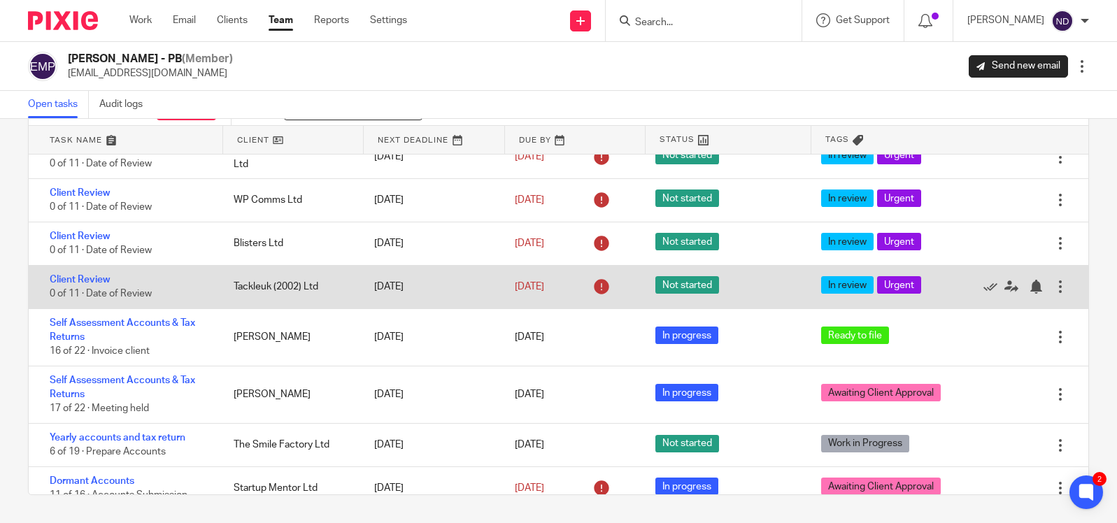
scroll to position [186, 0]
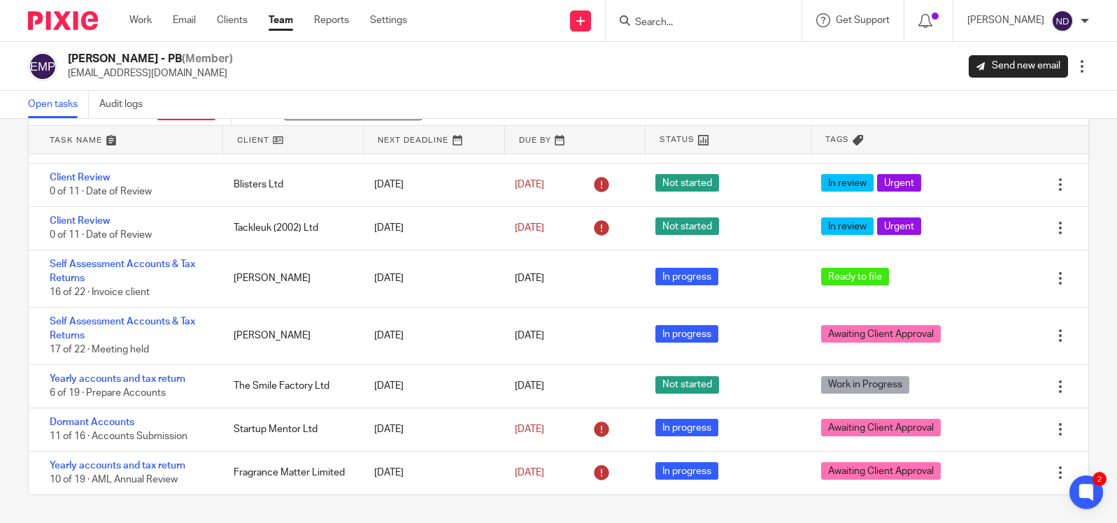
click at [676, 19] on input "Search" at bounding box center [697, 23] width 126 height 13
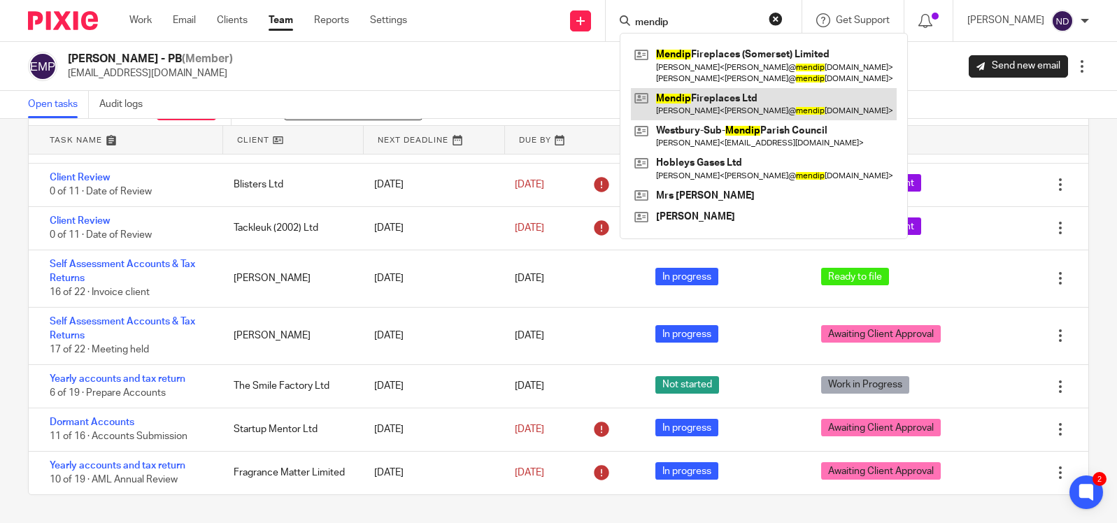
type input "mendip"
click at [710, 105] on link at bounding box center [764, 104] width 266 height 32
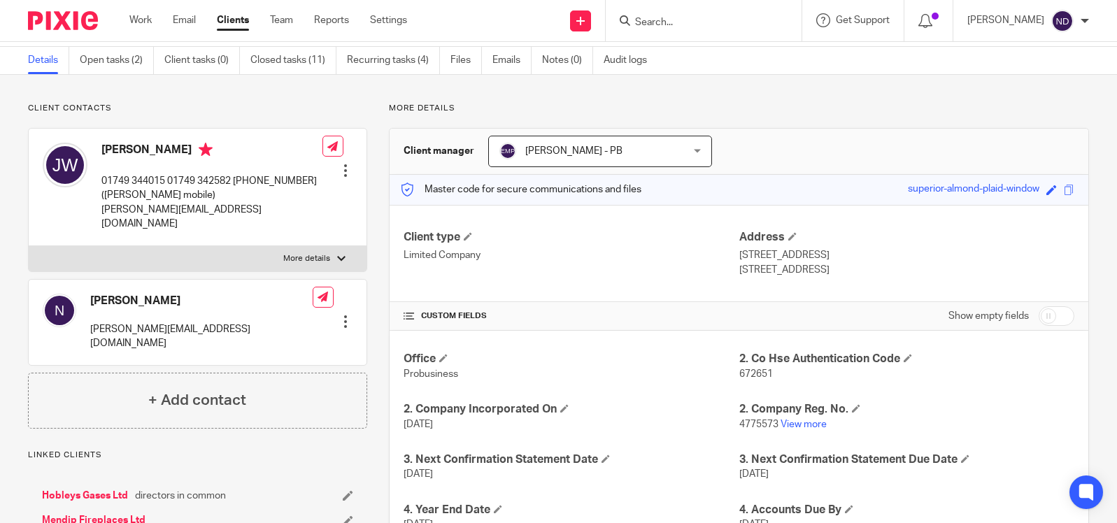
scroll to position [106, 0]
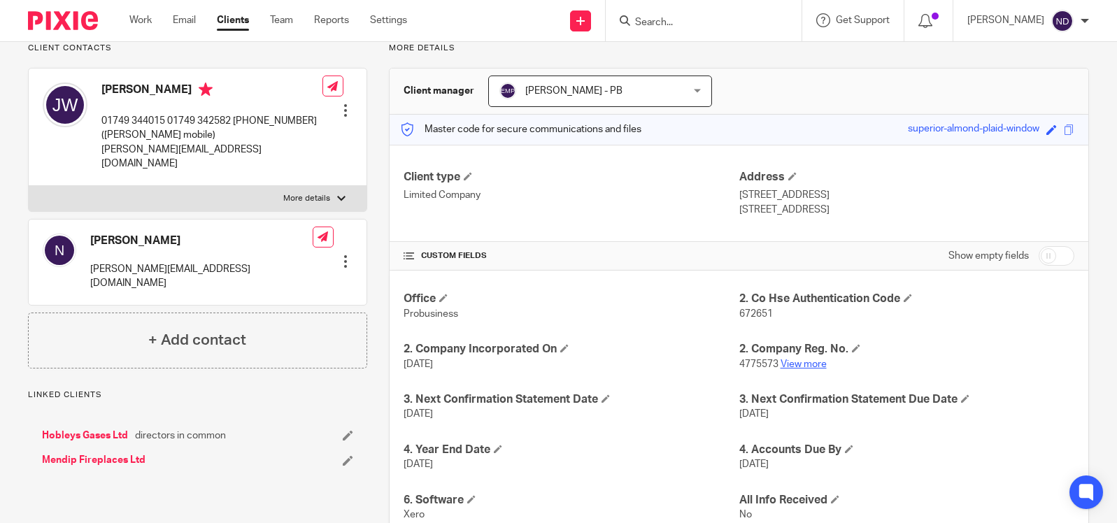
click at [808, 364] on link "View more" at bounding box center [804, 365] width 46 height 10
click at [658, 22] on input "Search" at bounding box center [697, 23] width 126 height 13
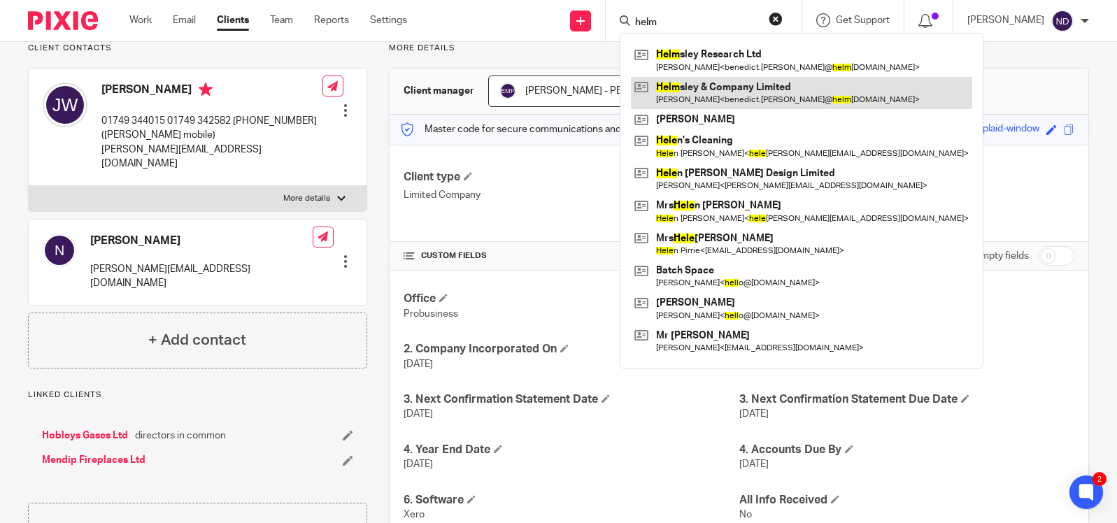
type input "helm"
click at [714, 93] on link at bounding box center [801, 93] width 341 height 32
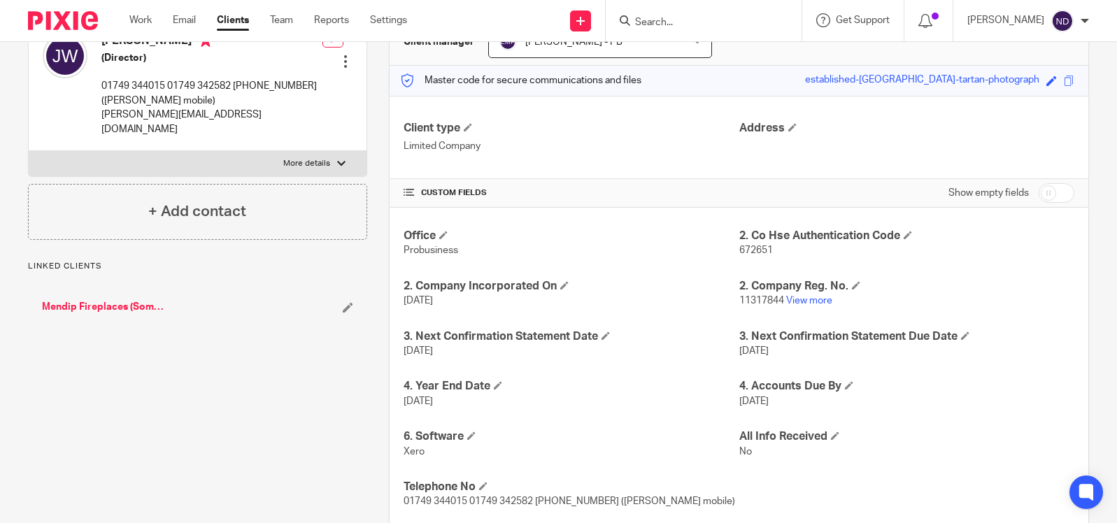
scroll to position [162, 0]
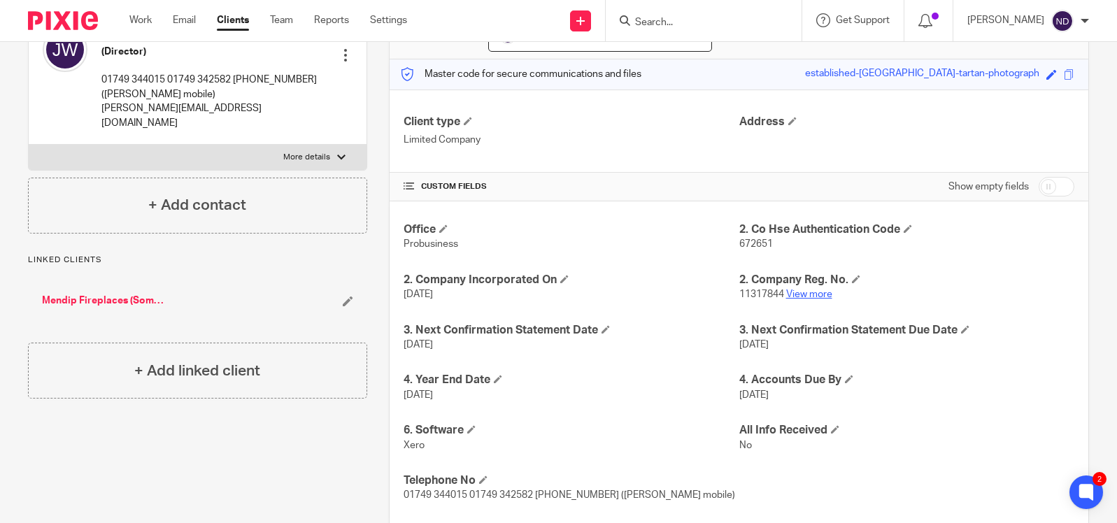
click at [807, 296] on link "View more" at bounding box center [809, 295] width 46 height 10
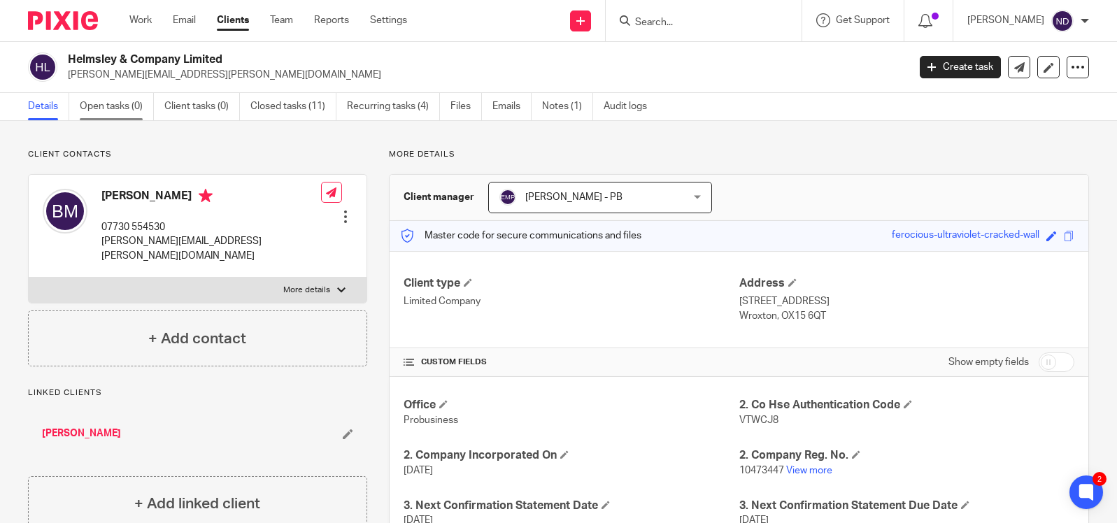
click at [104, 109] on link "Open tasks (0)" at bounding box center [117, 106] width 74 height 27
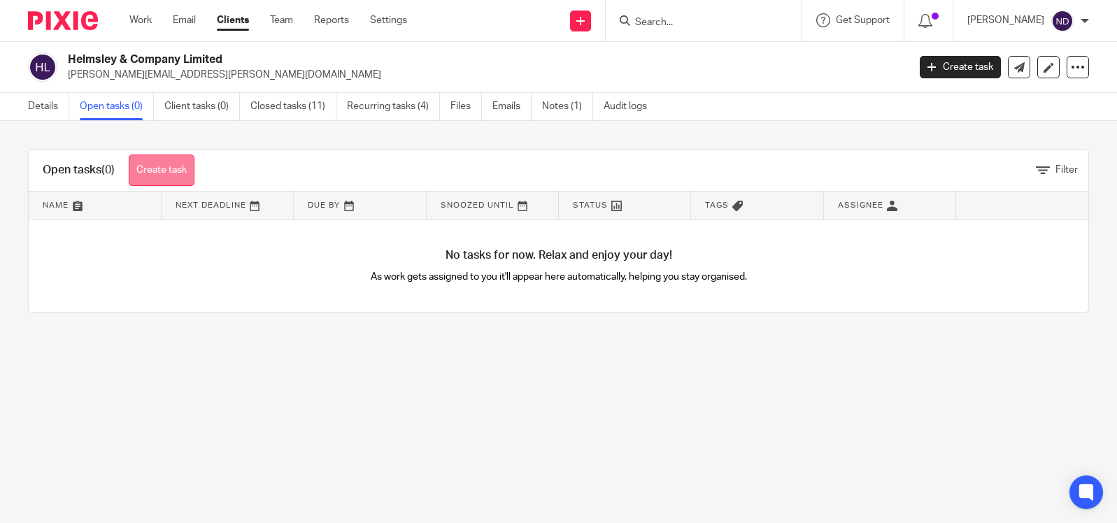
click at [169, 174] on link "Create task" at bounding box center [162, 170] width 66 height 31
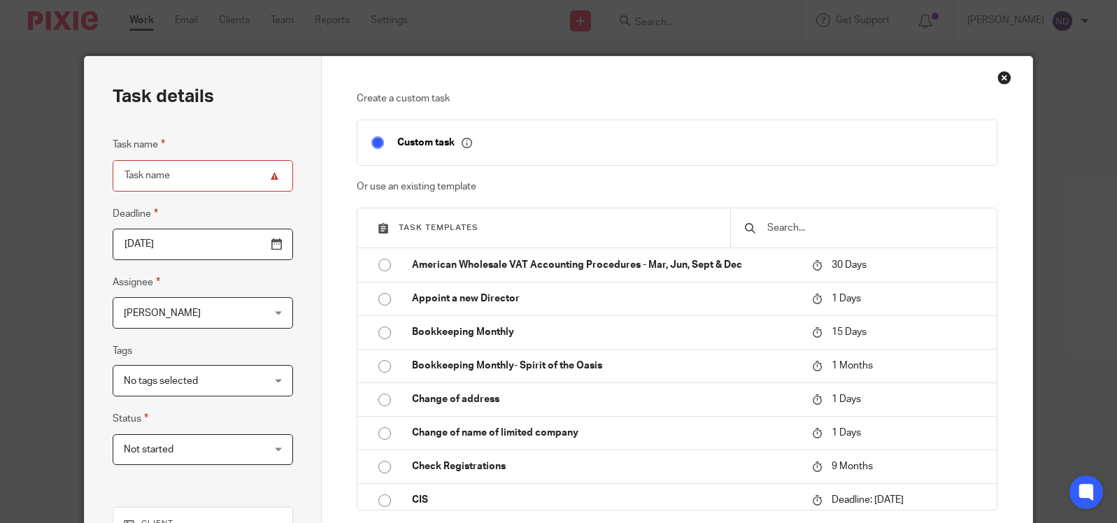
click at [799, 226] on input "text" at bounding box center [874, 227] width 217 height 15
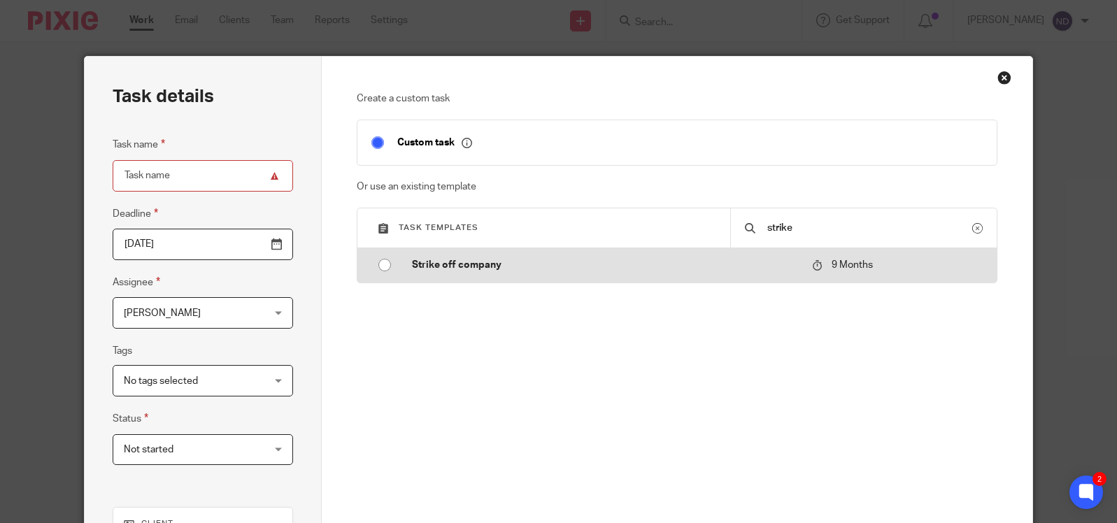
type input "strike"
click at [520, 259] on p "Strike off company" at bounding box center [605, 265] width 386 height 14
type input "2026-05-26"
type input "Strike off company"
checkbox input "false"
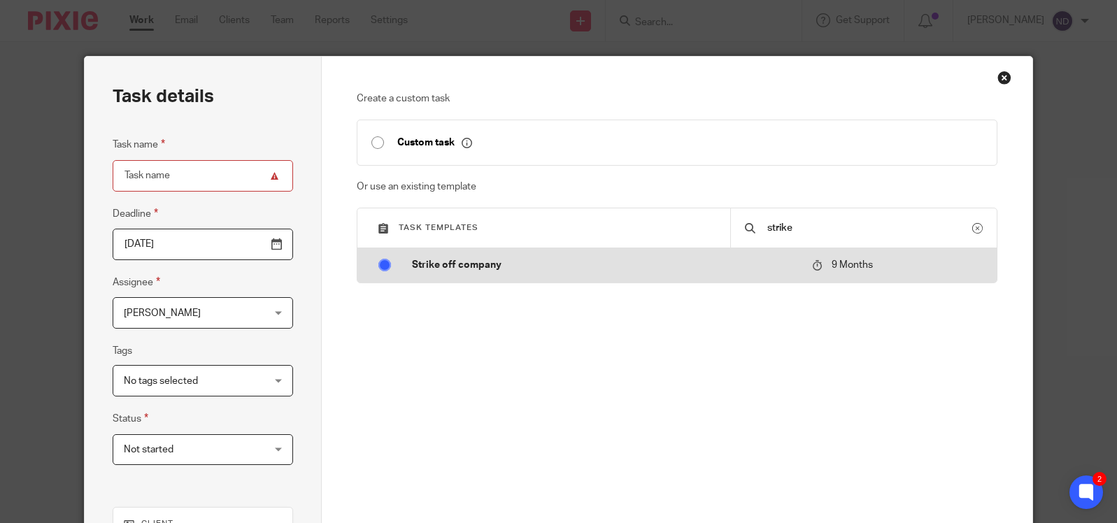
radio input "true"
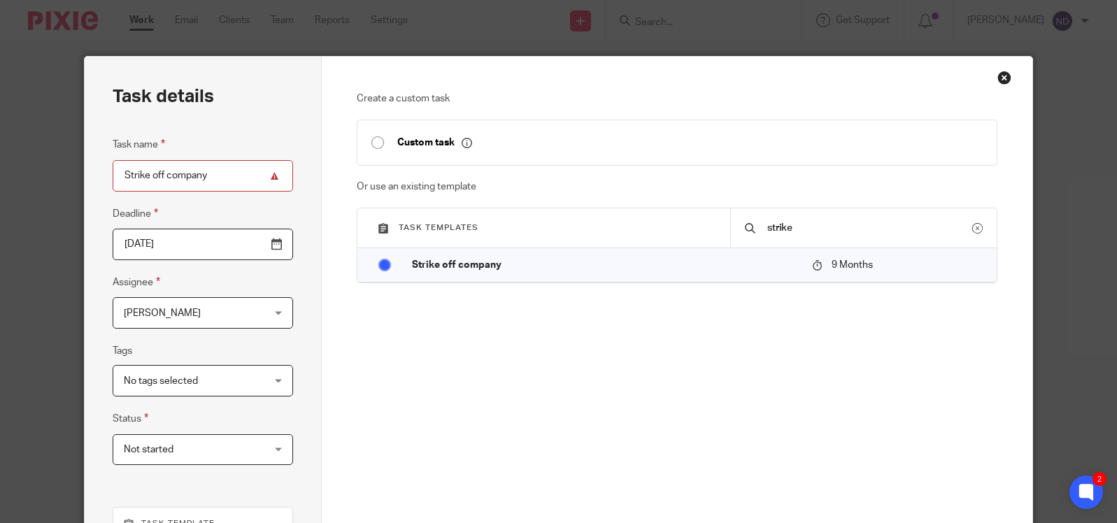
scroll to position [304, 0]
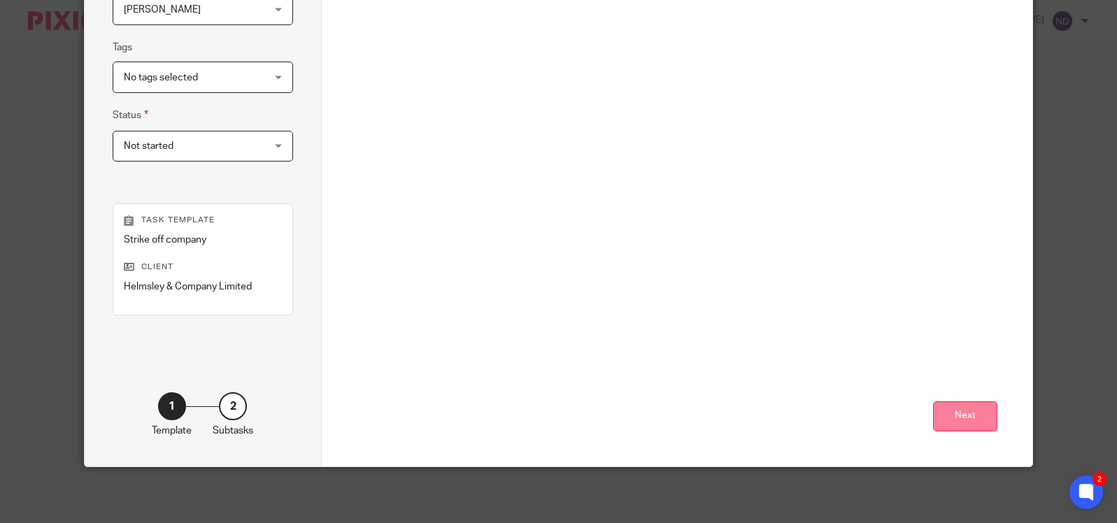
click at [958, 415] on button "Next" at bounding box center [965, 416] width 64 height 30
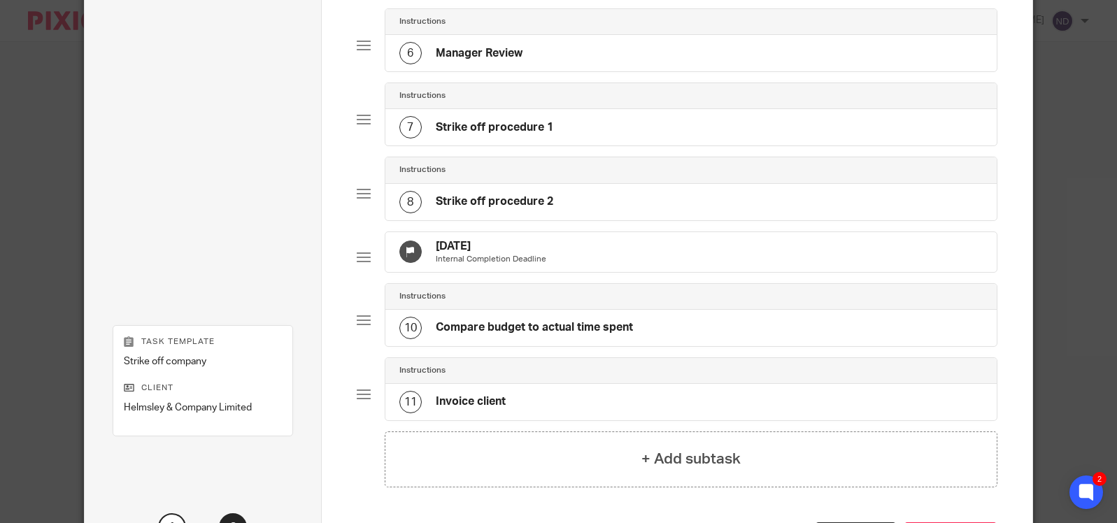
scroll to position [622, 0]
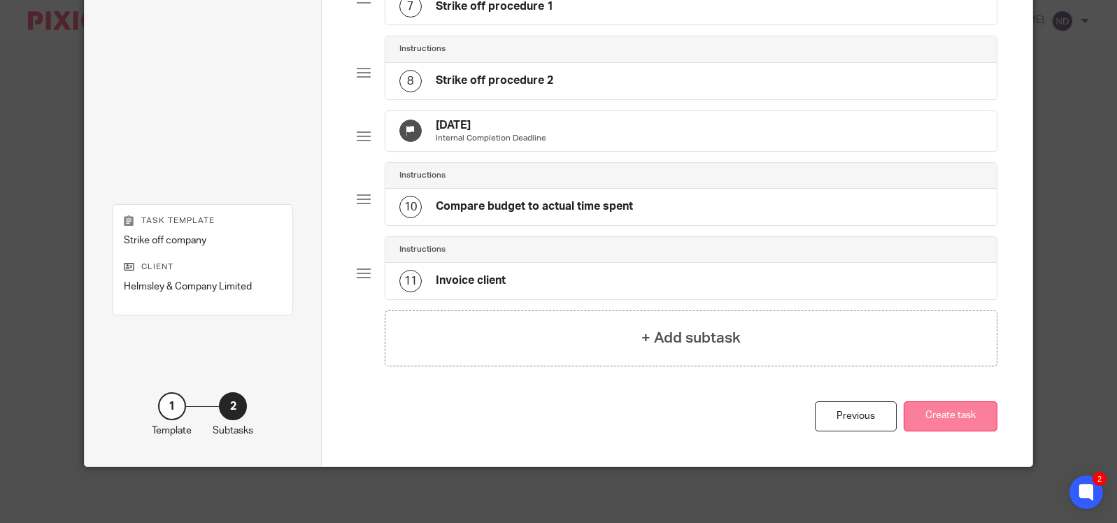
click at [964, 420] on button "Create task" at bounding box center [951, 416] width 94 height 30
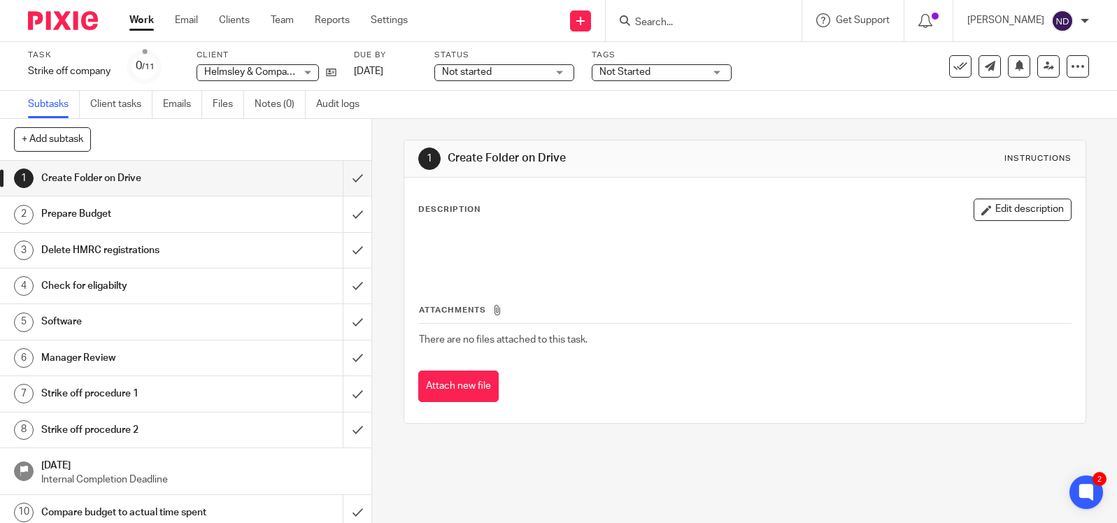
click at [116, 253] on h1 "Delete HMRC registrations" at bounding box center [137, 250] width 192 height 21
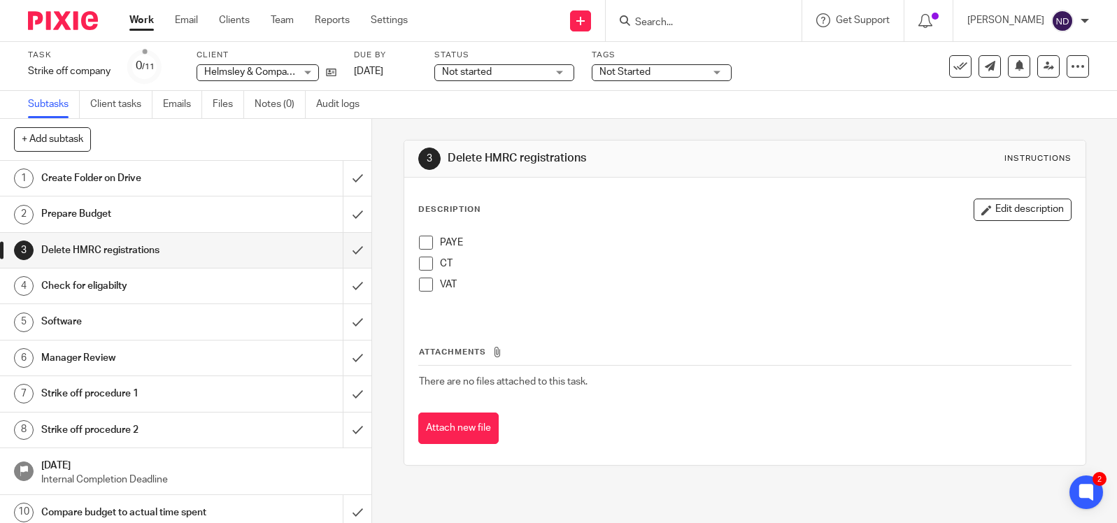
click at [495, 69] on span "Not started" at bounding box center [494, 72] width 105 height 15
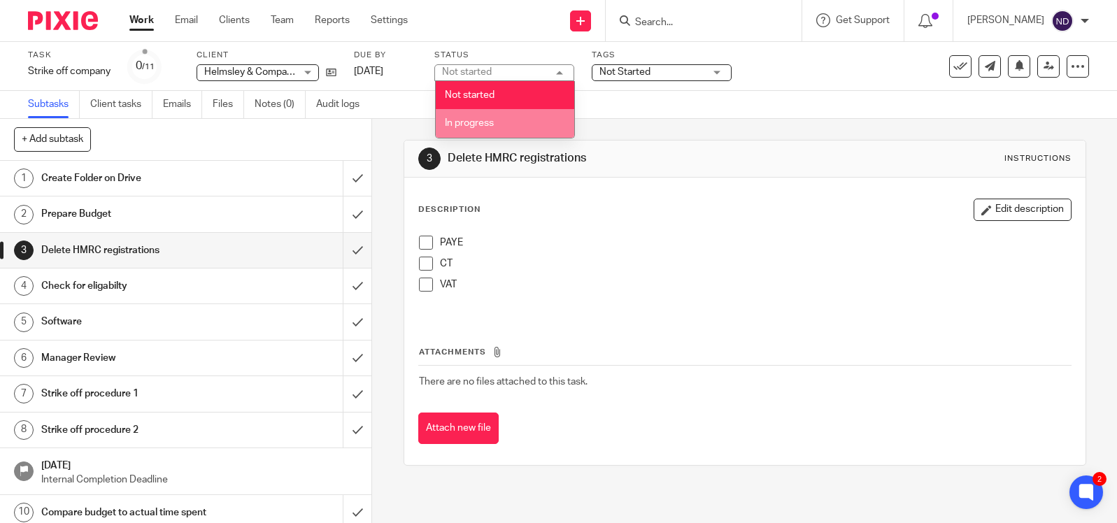
drag, startPoint x: 485, startPoint y: 125, endPoint x: 497, endPoint y: 122, distance: 12.4
click at [486, 124] on span "In progress" at bounding box center [469, 123] width 49 height 10
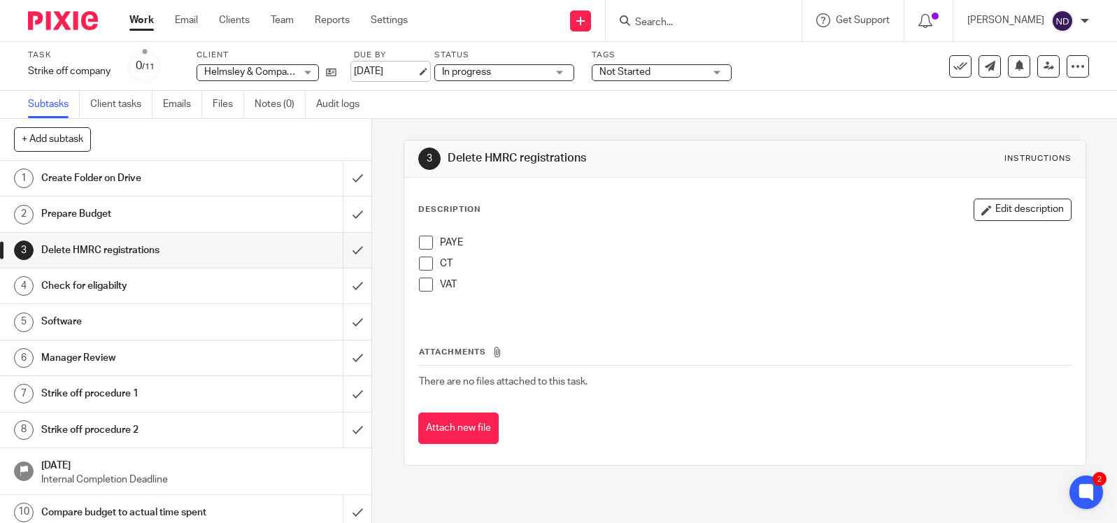
click at [384, 68] on link "26 May 2026" at bounding box center [385, 71] width 63 height 15
click at [855, 105] on div "Subtasks Client tasks Emails Files Notes (0) Audit logs" at bounding box center [558, 105] width 1117 height 28
click at [357, 177] on input "submit" at bounding box center [185, 178] width 371 height 35
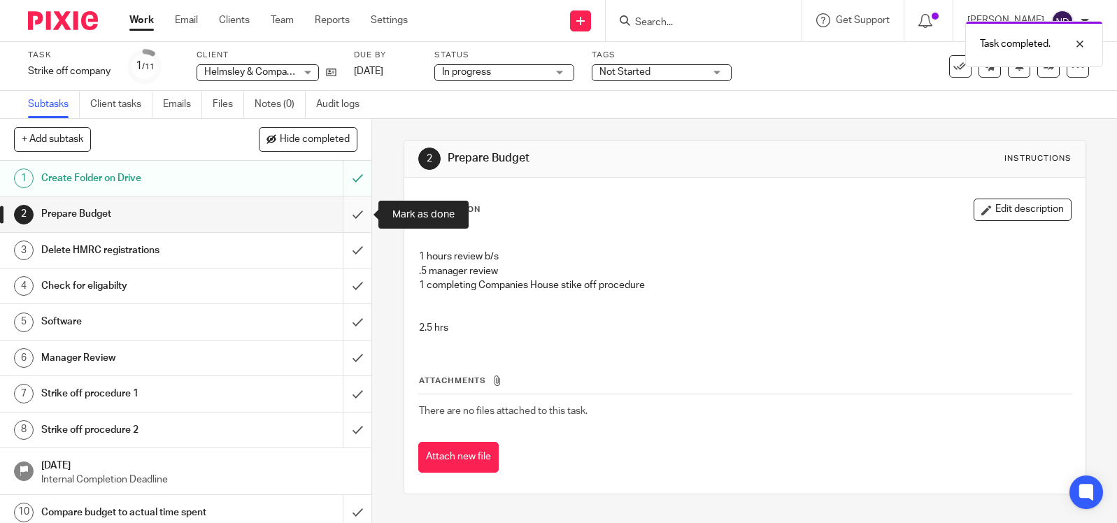
click at [358, 217] on input "submit" at bounding box center [185, 214] width 371 height 35
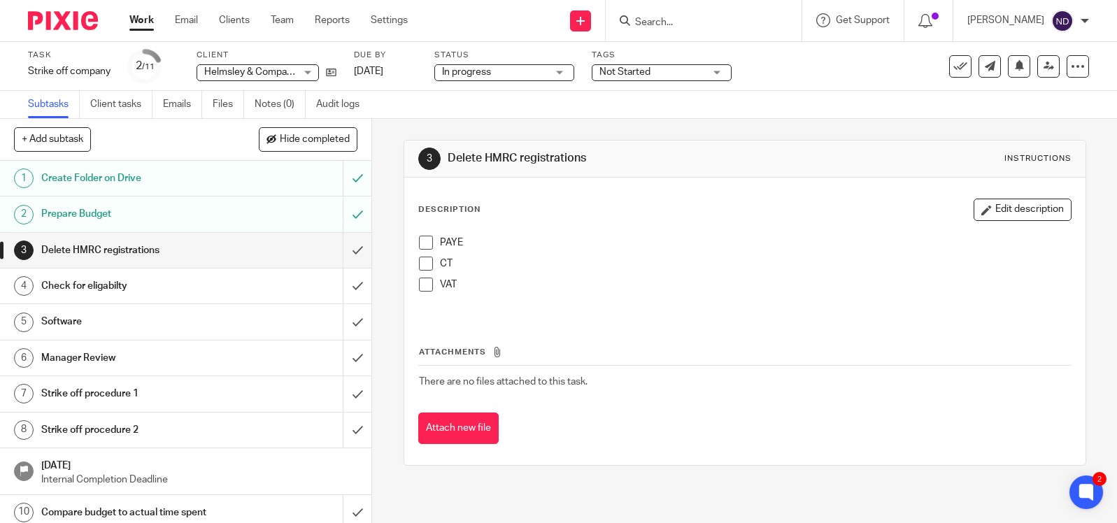
click at [249, 283] on div "Check for eligabilty" at bounding box center [185, 286] width 288 height 21
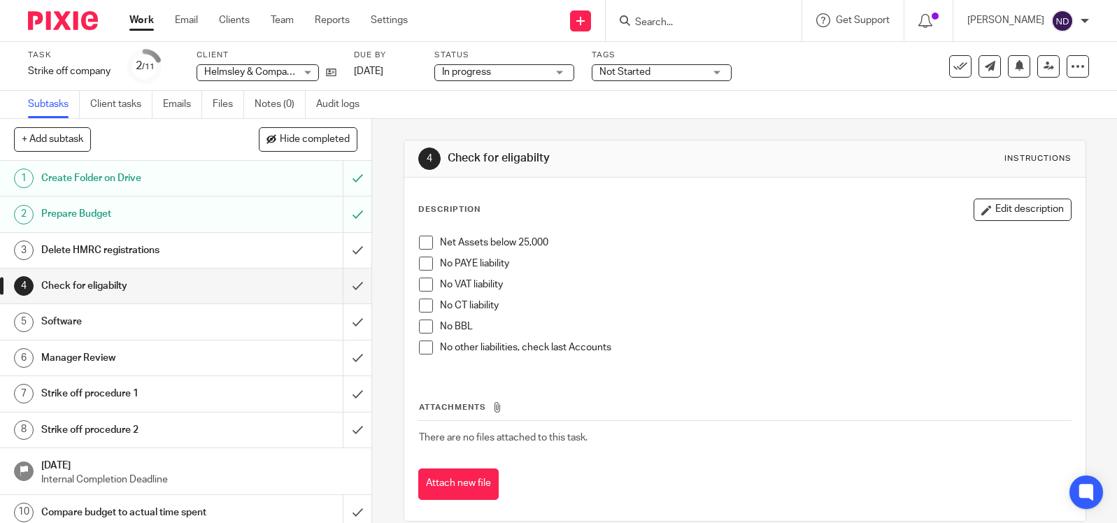
click at [431, 243] on span at bounding box center [426, 243] width 14 height 14
click at [333, 69] on icon at bounding box center [331, 72] width 10 height 10
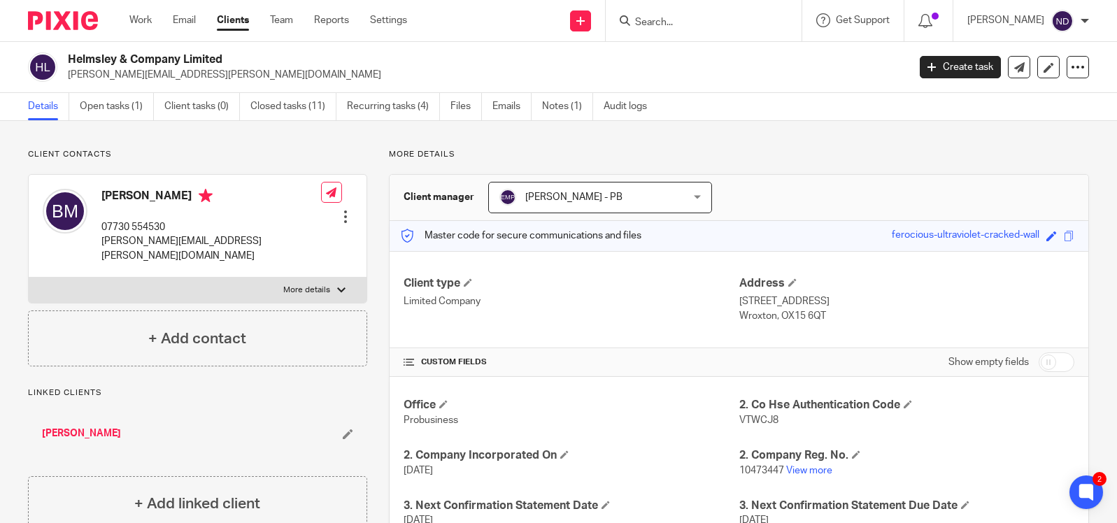
click at [308, 245] on div "[PERSON_NAME] 07730 554530 [EMAIL_ADDRESS][PERSON_NAME][DOMAIN_NAME] Edit conta…" at bounding box center [198, 226] width 338 height 103
drag, startPoint x: 294, startPoint y: 240, endPoint x: 94, endPoint y: 243, distance: 200.8
click at [94, 243] on div "[PERSON_NAME] 07730 554530 [EMAIL_ADDRESS][PERSON_NAME][DOMAIN_NAME] Edit conta…" at bounding box center [198, 226] width 338 height 103
copy p "[PERSON_NAME][EMAIL_ADDRESS][PERSON_NAME][DOMAIN_NAME]"
click at [560, 108] on link "Notes (1)" at bounding box center [567, 106] width 51 height 27
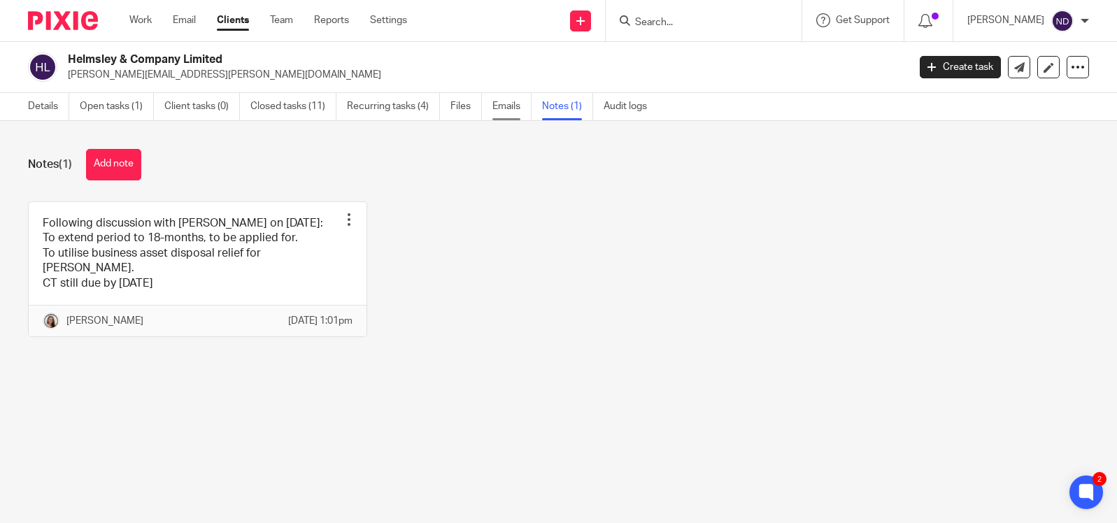
click at [508, 109] on link "Emails" at bounding box center [511, 106] width 39 height 27
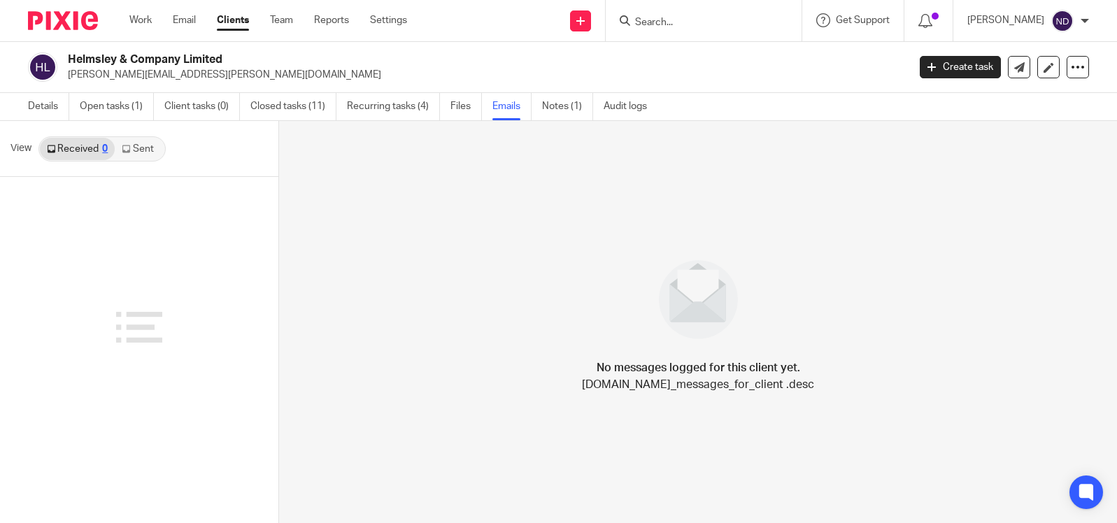
click at [135, 150] on link "Sent" at bounding box center [139, 149] width 49 height 22
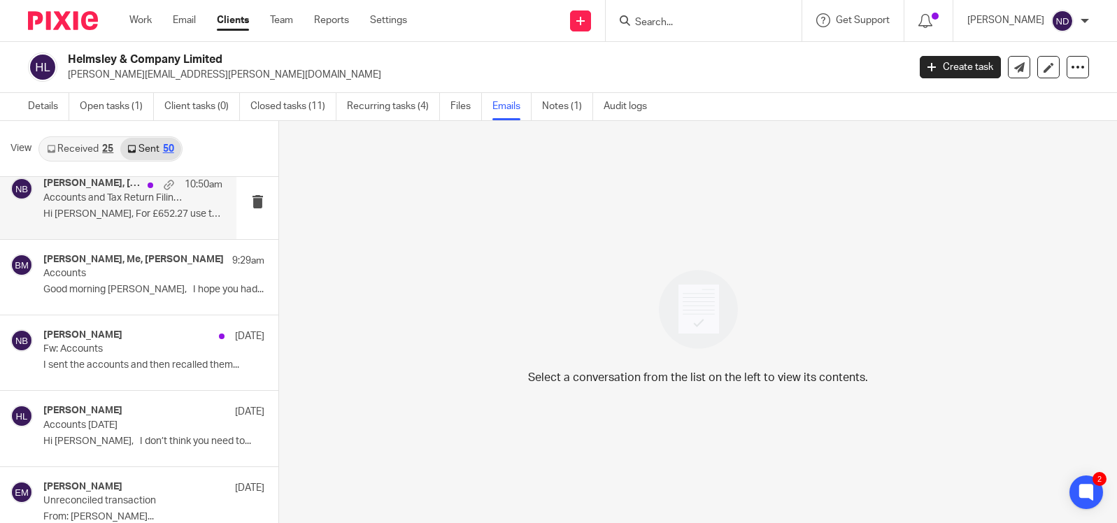
scroll to position [75, 0]
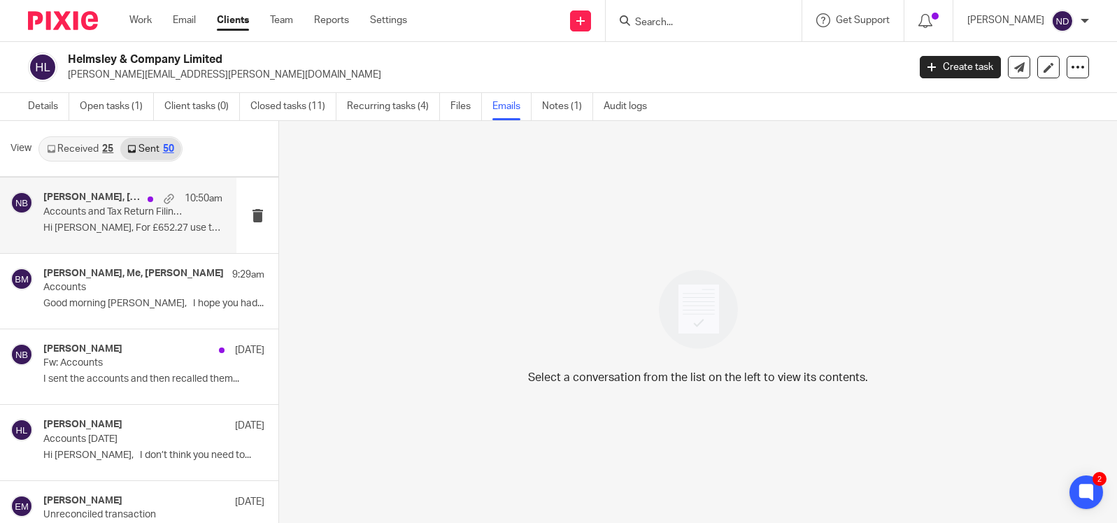
click at [93, 213] on p "Accounts and Tax Return Filing Confirmation" at bounding box center [114, 212] width 143 height 12
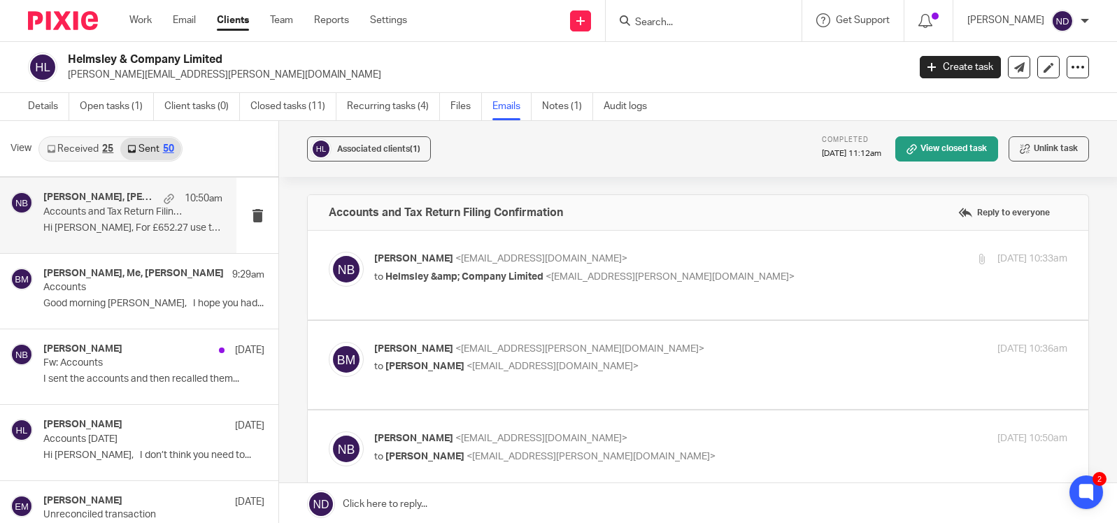
scroll to position [0, 0]
click at [445, 268] on div "Nas Bashir <nasbashir@probusinessuk.com> to Helmsley &amp; Company Limited <ben…" at bounding box center [605, 268] width 462 height 32
checkbox input "true"
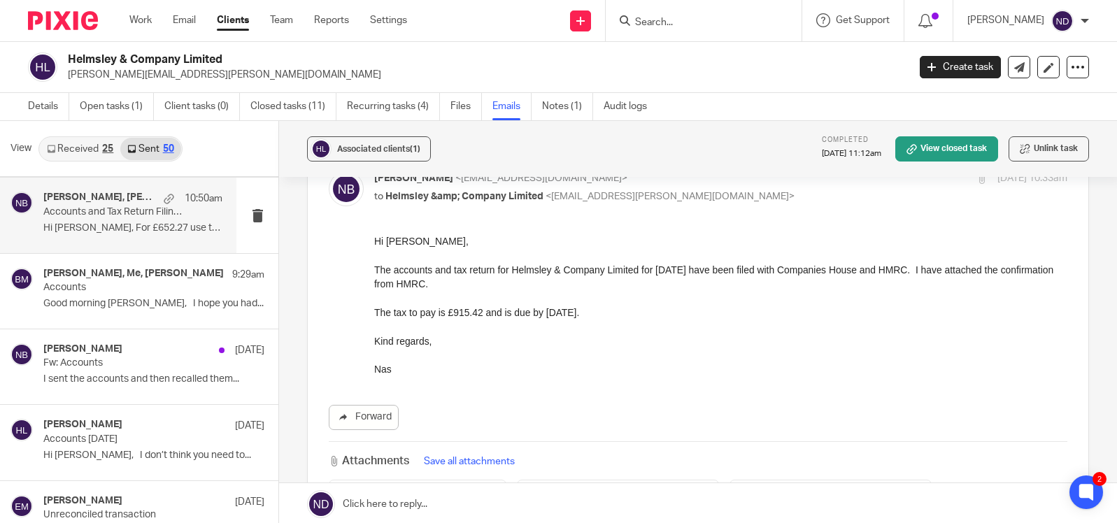
scroll to position [82, 0]
click at [85, 282] on p "Accounts" at bounding box center [114, 288] width 143 height 12
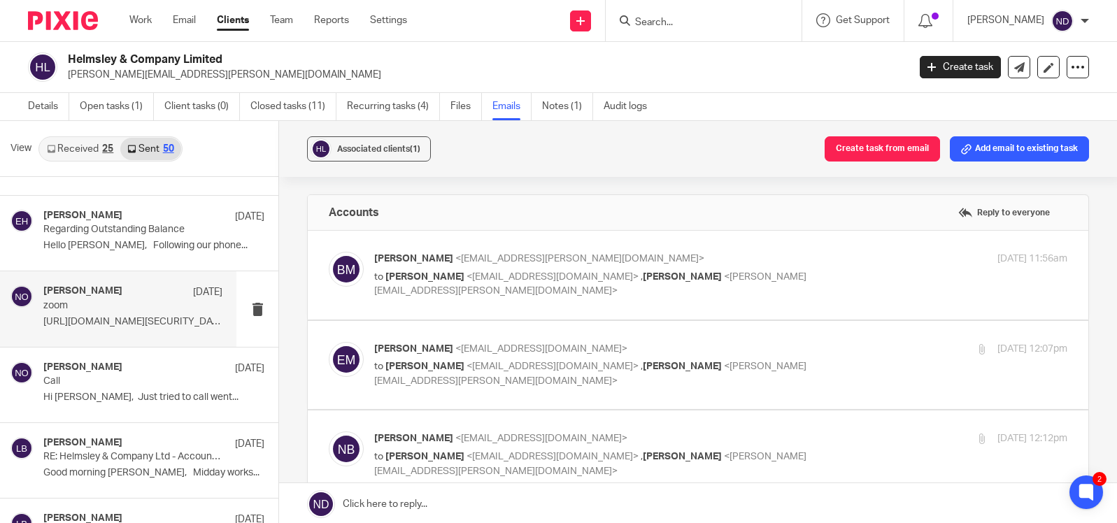
scroll to position [1047, 0]
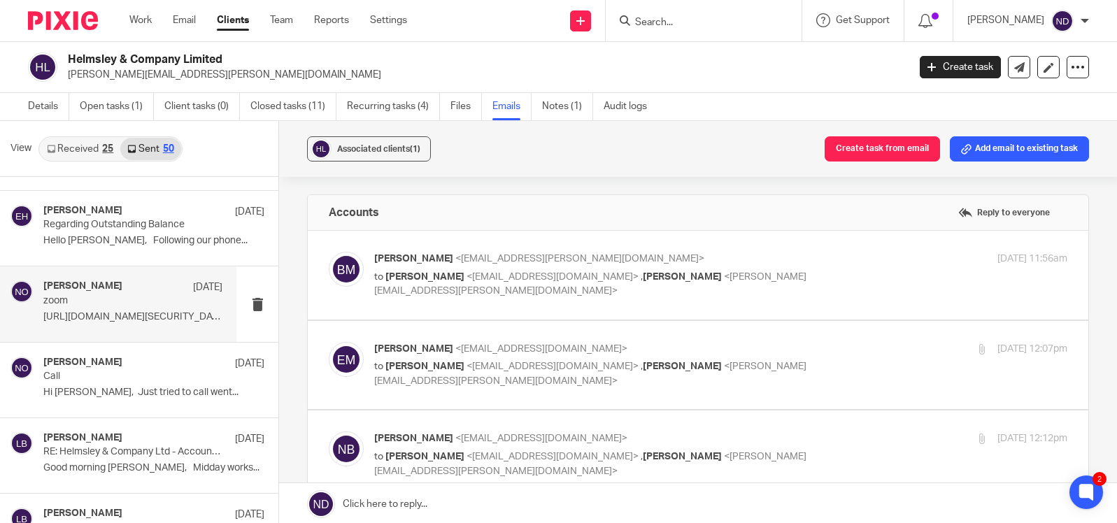
click at [78, 314] on p "https://us02web.zoom.us/j/84310463434?pwd=LSbCi..." at bounding box center [132, 317] width 179 height 12
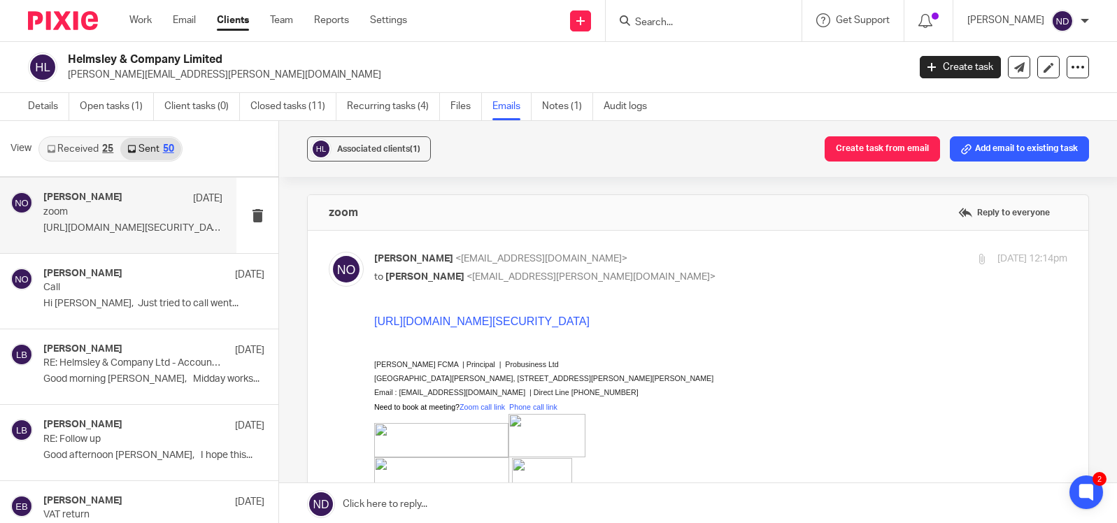
scroll to position [1140, 0]
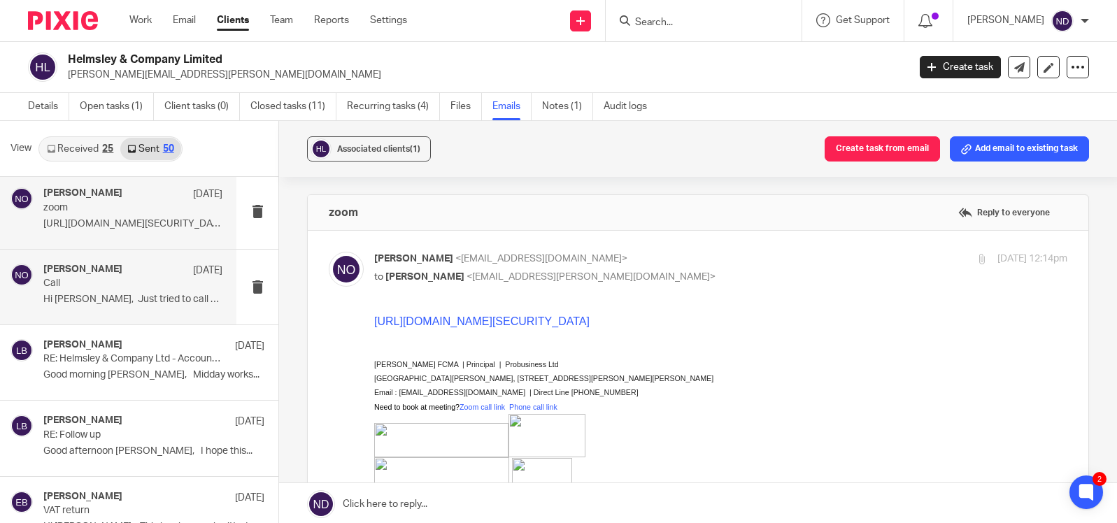
click at [72, 296] on p "Hi Benedict, Just tried to call went..." at bounding box center [132, 300] width 179 height 12
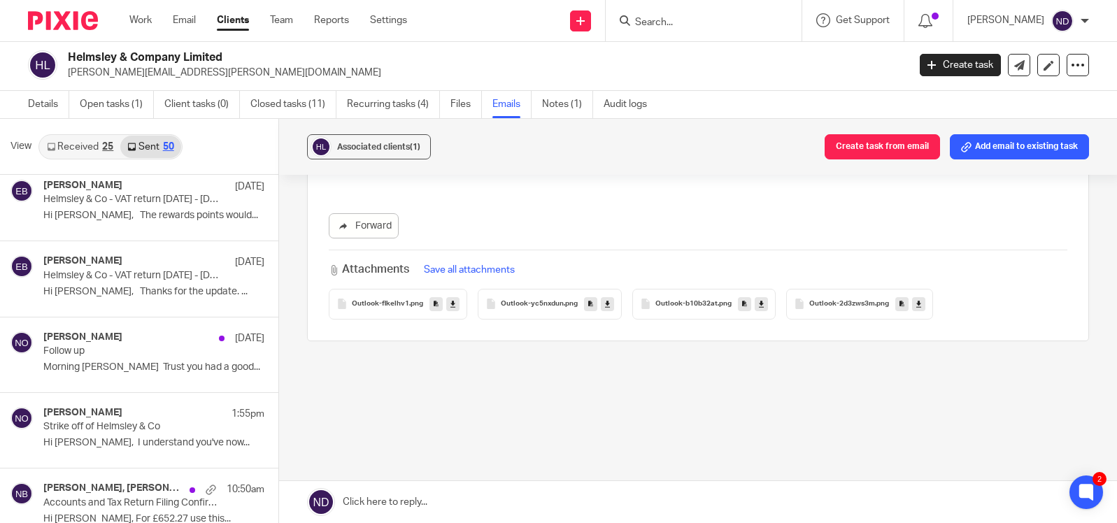
scroll to position [1688, 0]
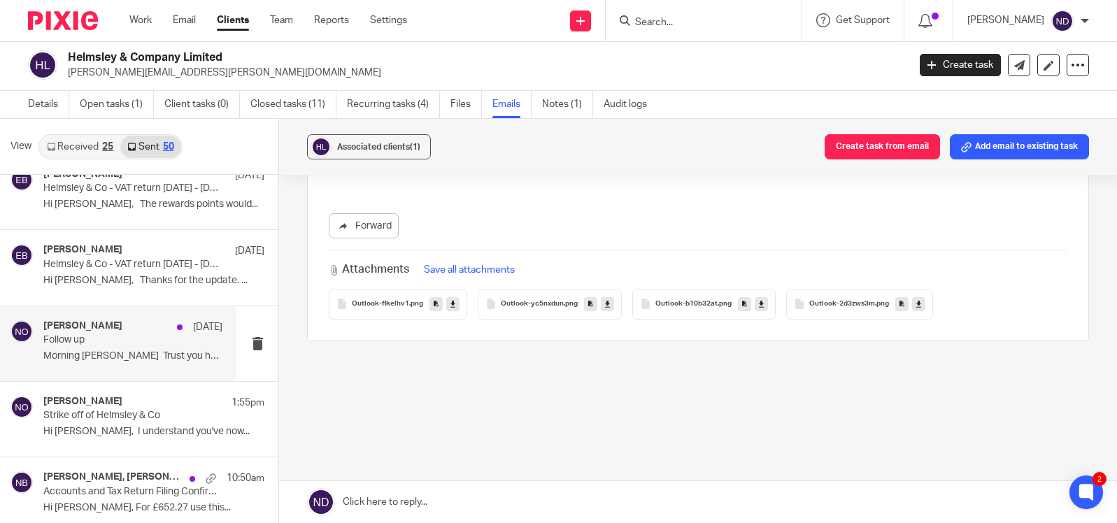
click at [78, 348] on div "Niall O'Driscoll 10 Mar Follow up Morning Benedict Trust you had a good..." at bounding box center [132, 343] width 179 height 47
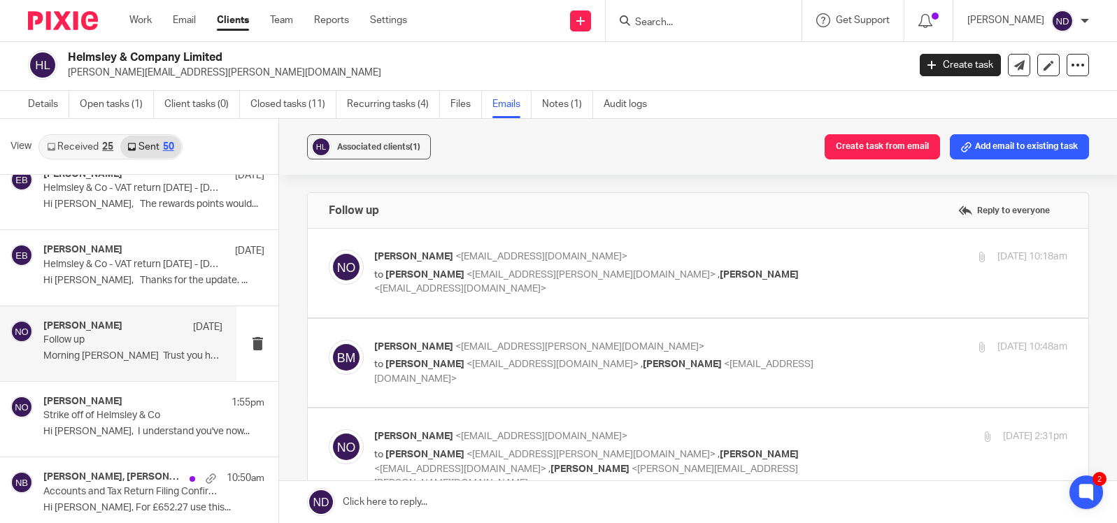
scroll to position [0, 0]
click at [464, 276] on span "Benedict McAleenan" at bounding box center [424, 275] width 79 height 10
checkbox input "true"
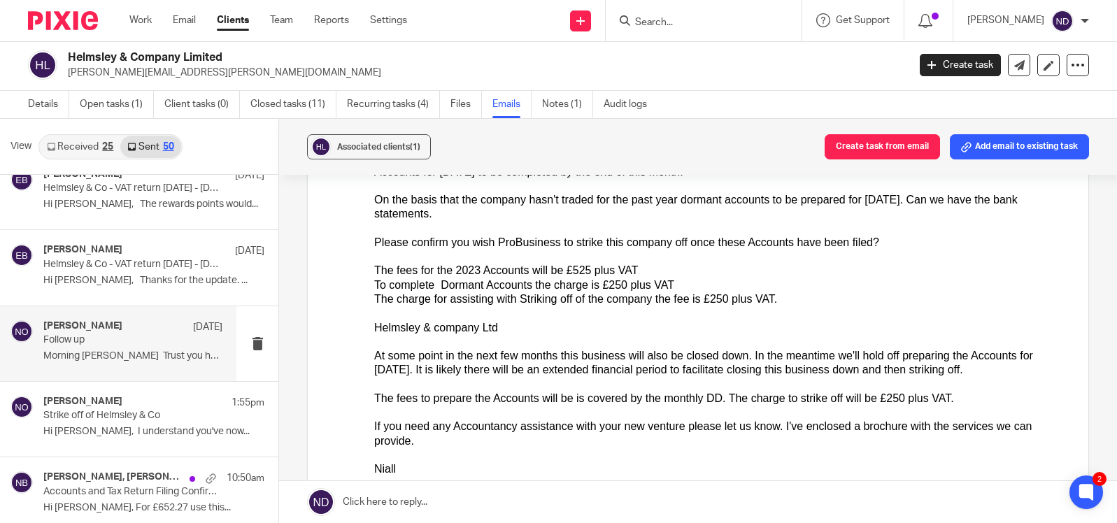
scroll to position [251, 0]
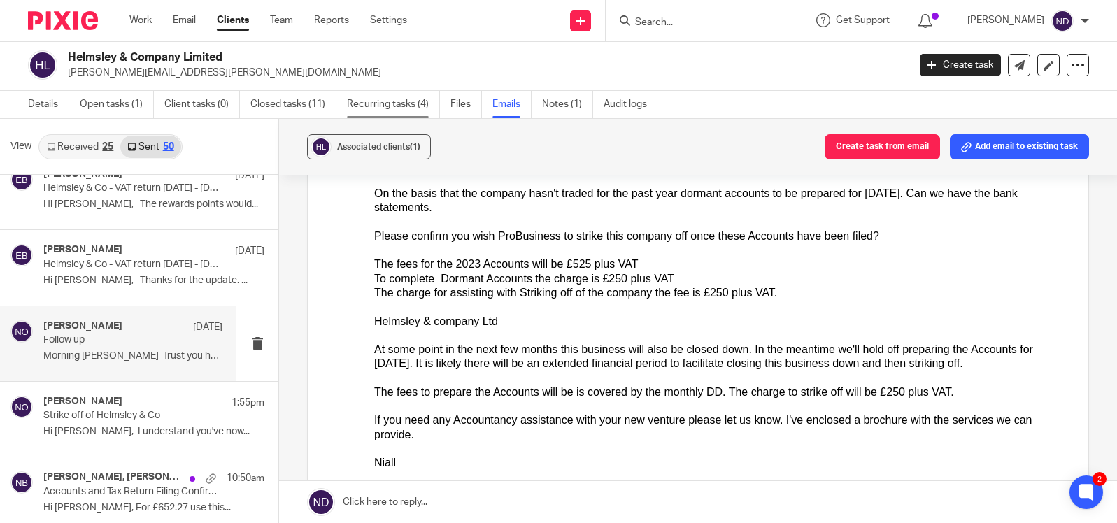
click at [376, 102] on link "Recurring tasks (4)" at bounding box center [393, 104] width 93 height 27
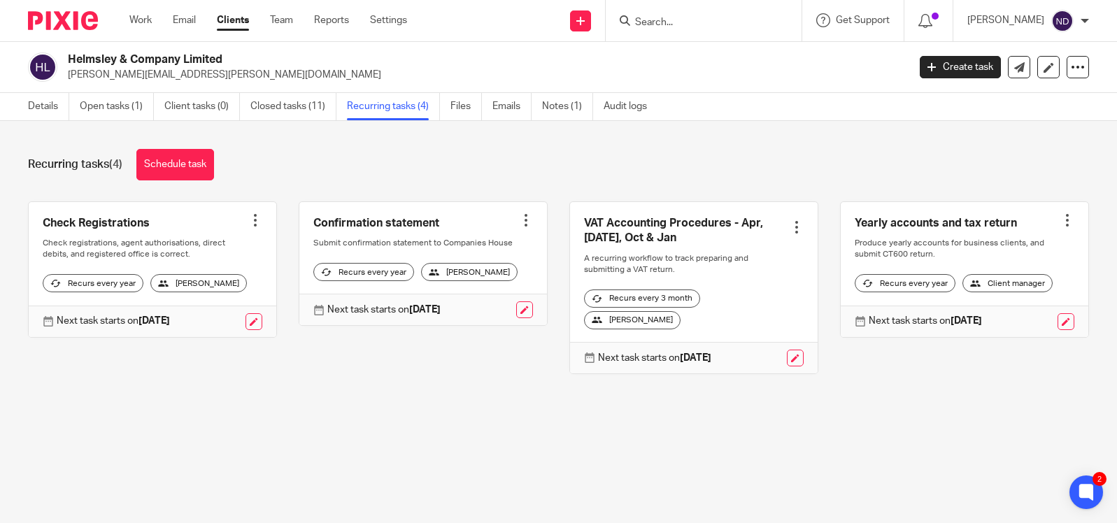
click at [258, 222] on div at bounding box center [255, 220] width 14 height 14
click at [193, 309] on span "Cancel schedule" at bounding box center [203, 309] width 73 height 10
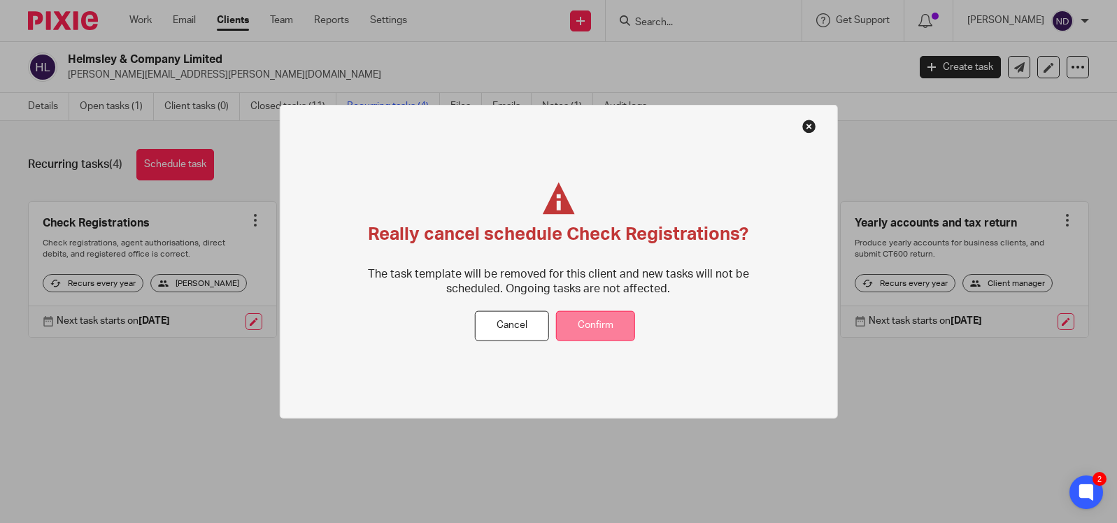
click at [603, 322] on button "Confirm" at bounding box center [595, 326] width 79 height 30
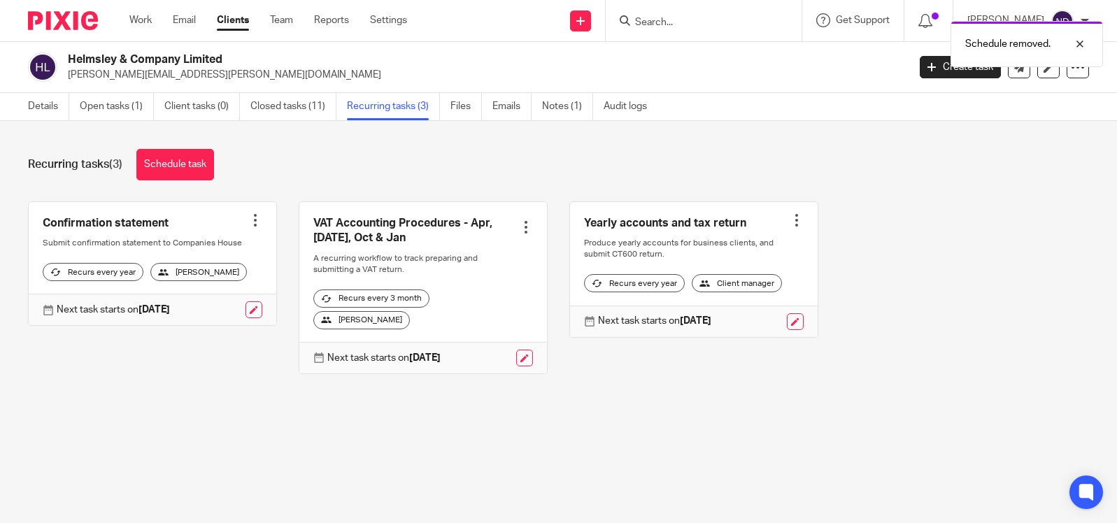
click at [257, 221] on div at bounding box center [255, 220] width 14 height 14
click at [194, 311] on span "Cancel schedule" at bounding box center [203, 309] width 73 height 10
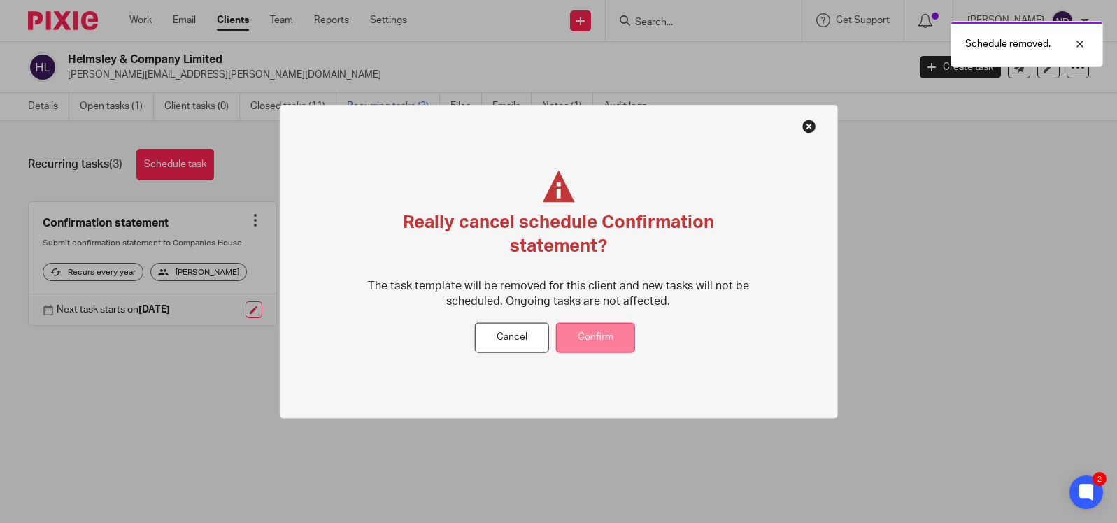
click at [602, 336] on button "Confirm" at bounding box center [595, 338] width 79 height 30
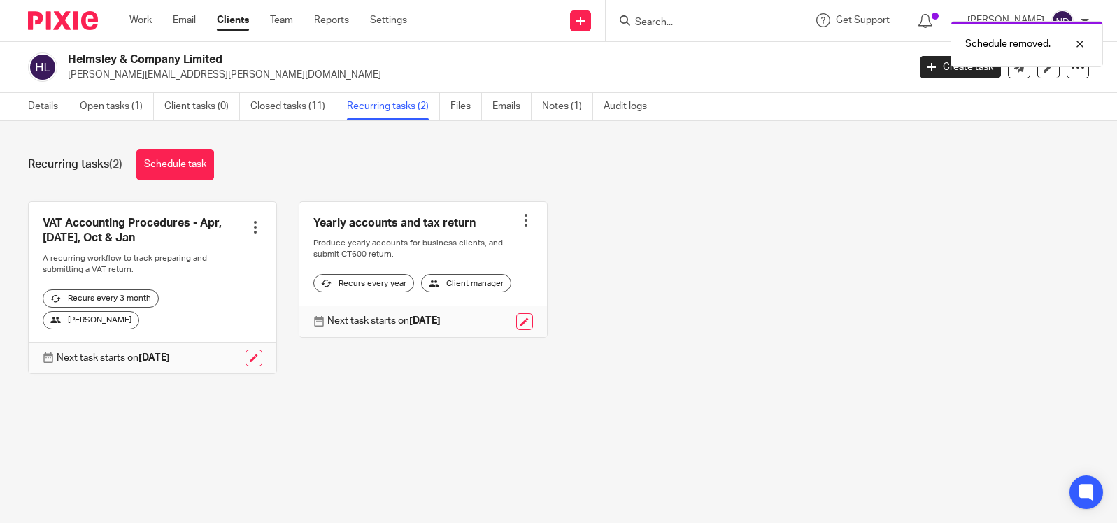
click at [523, 222] on div at bounding box center [526, 220] width 14 height 14
click at [463, 313] on span "Cancel schedule" at bounding box center [474, 309] width 73 height 10
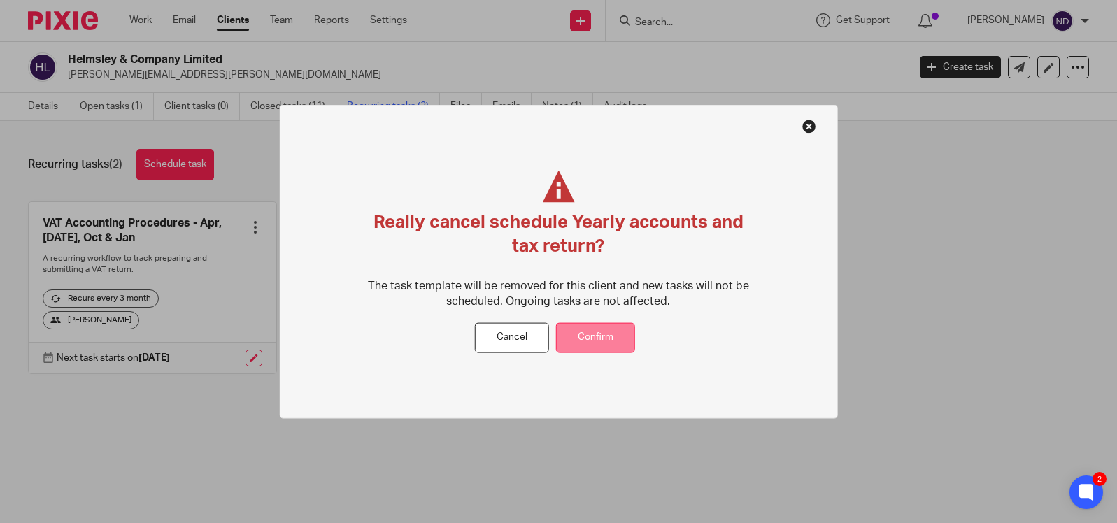
click at [599, 338] on button "Confirm" at bounding box center [595, 338] width 79 height 30
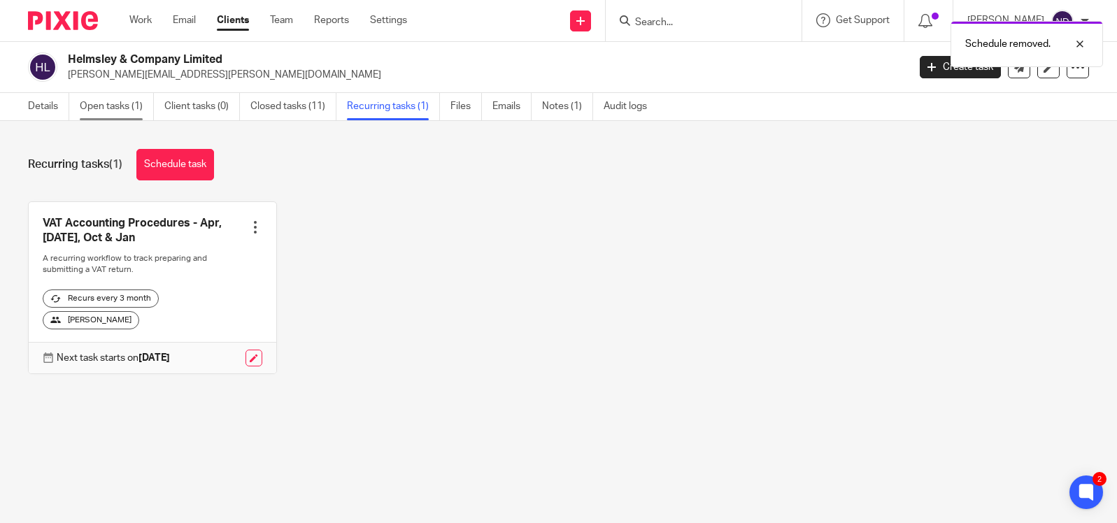
click at [106, 111] on link "Open tasks (1)" at bounding box center [117, 106] width 74 height 27
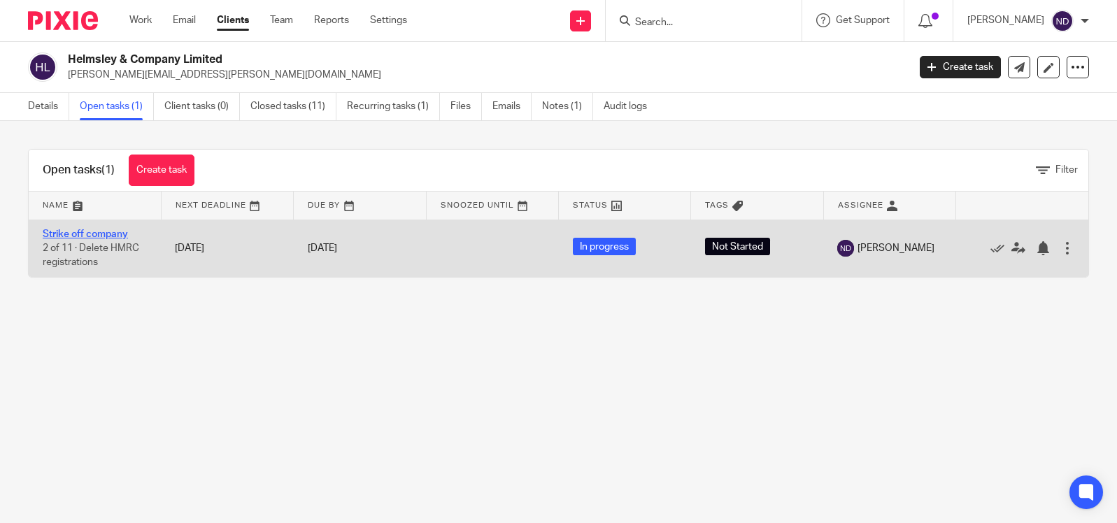
click at [82, 236] on link "Strike off company" at bounding box center [85, 234] width 85 height 10
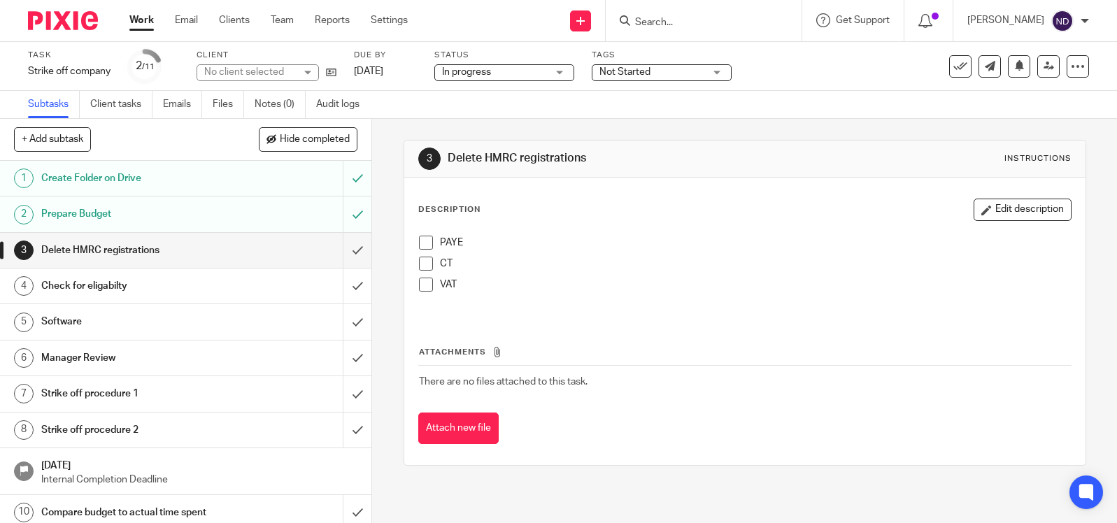
scroll to position [43, 0]
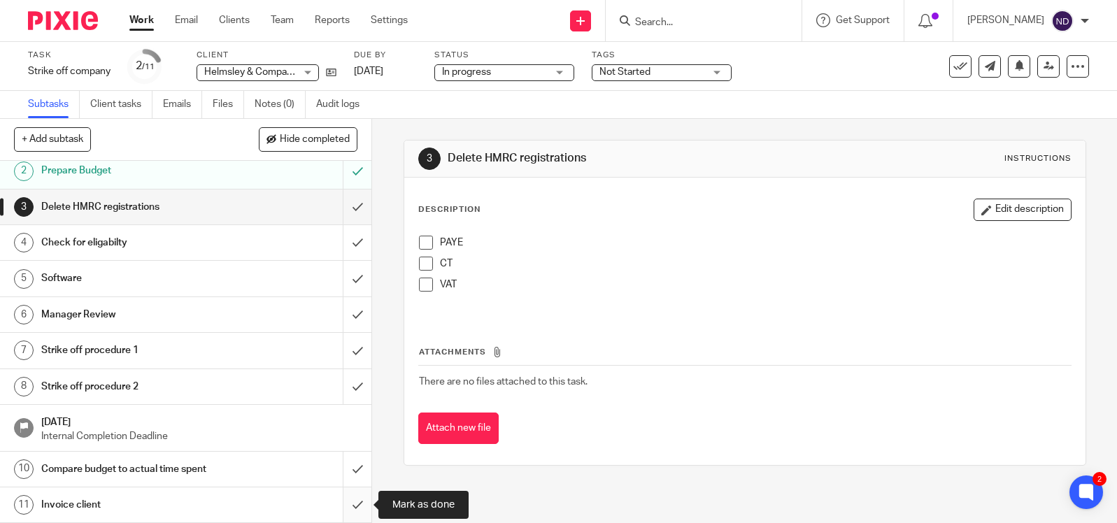
click at [358, 499] on input "submit" at bounding box center [185, 505] width 371 height 35
